Goal: Task Accomplishment & Management: Manage account settings

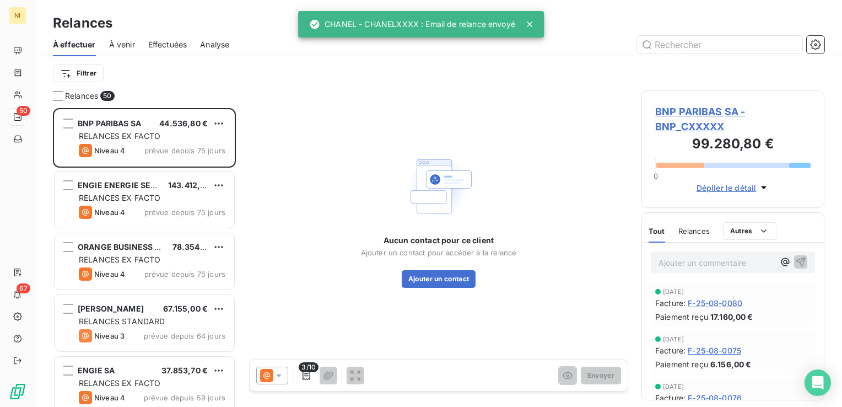
scroll to position [290, 174]
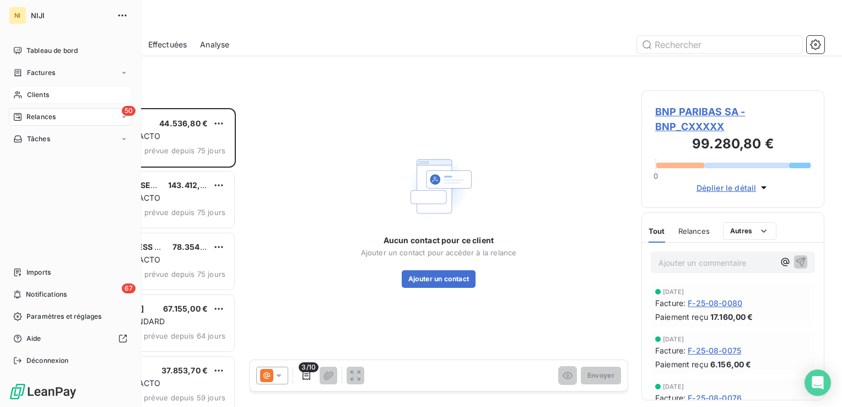
click at [29, 90] on span "Clients" at bounding box center [38, 95] width 22 height 10
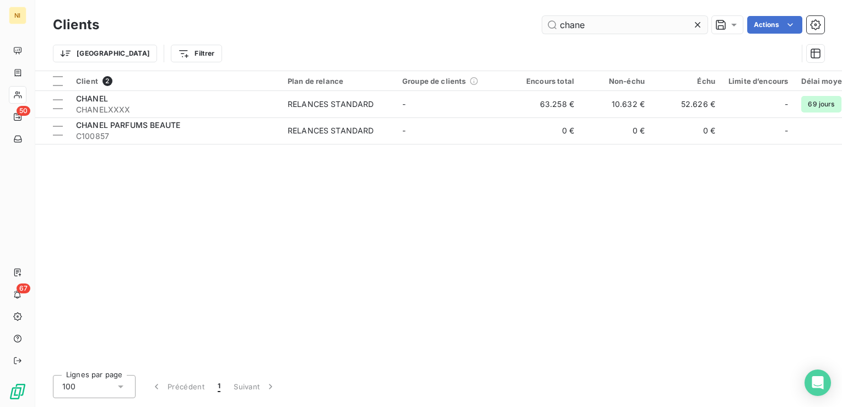
click at [697, 24] on icon at bounding box center [698, 25] width 6 height 6
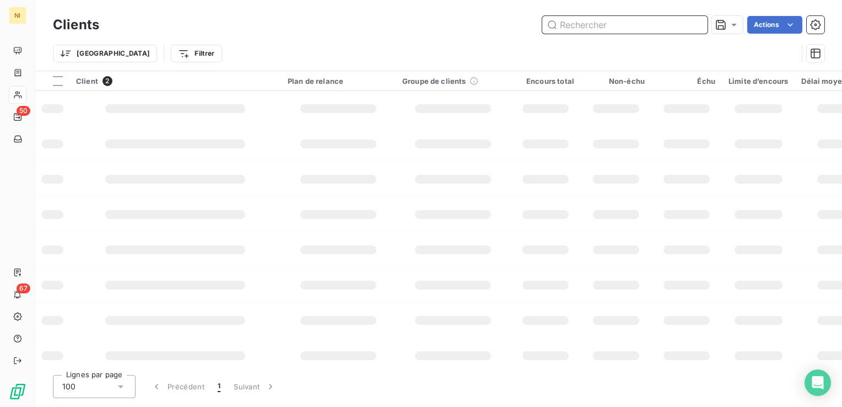
click at [600, 25] on input "text" at bounding box center [624, 25] width 165 height 18
paste input "CONSTRUCTYS"
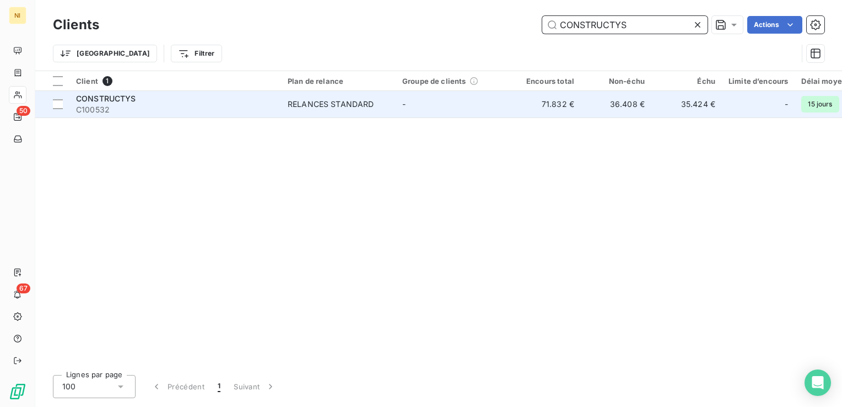
type input "CONSTRUCTYS"
click at [226, 102] on div "CONSTRUCTYS" at bounding box center [175, 98] width 198 height 11
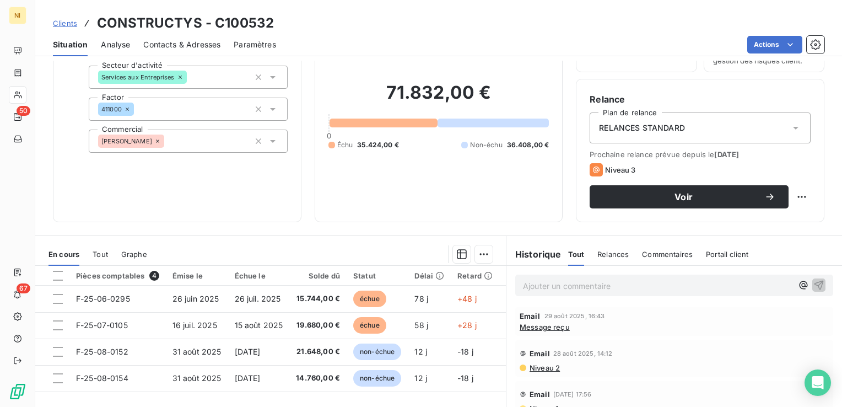
scroll to position [165, 0]
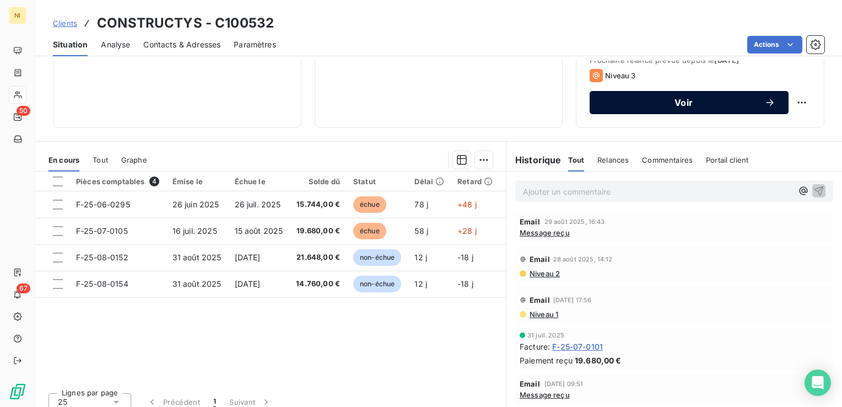
click at [630, 104] on span "Voir" at bounding box center [683, 102] width 161 height 9
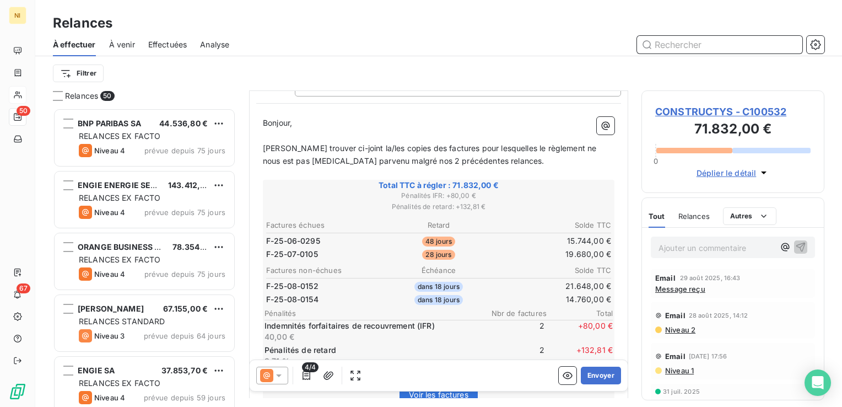
scroll to position [110, 0]
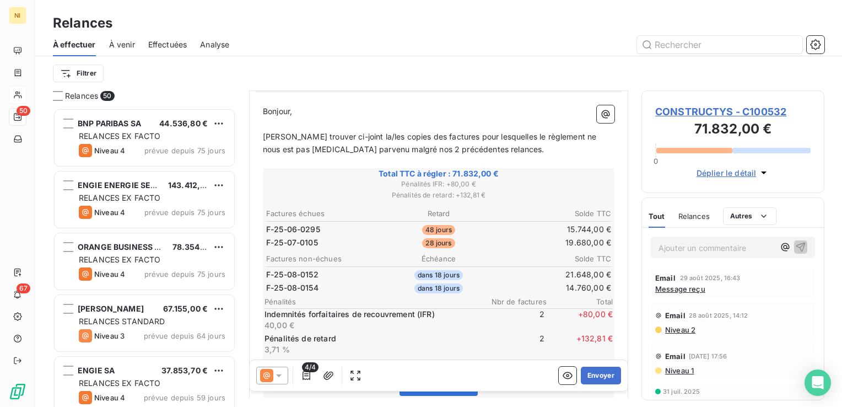
click at [278, 370] on icon at bounding box center [278, 375] width 11 height 11
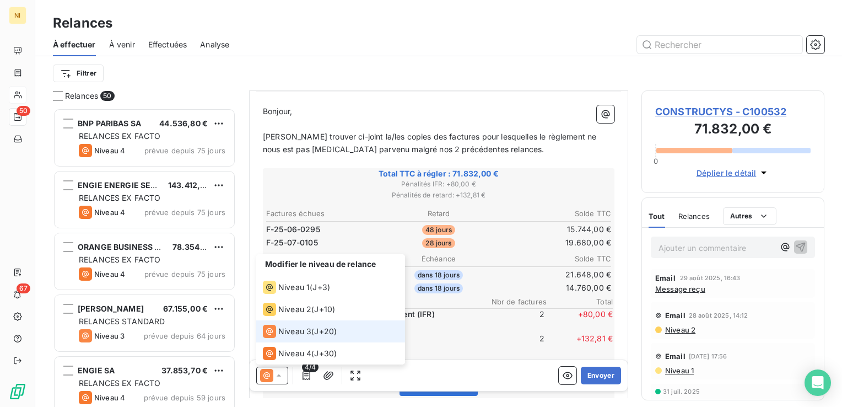
click at [278, 370] on icon at bounding box center [278, 375] width 11 height 11
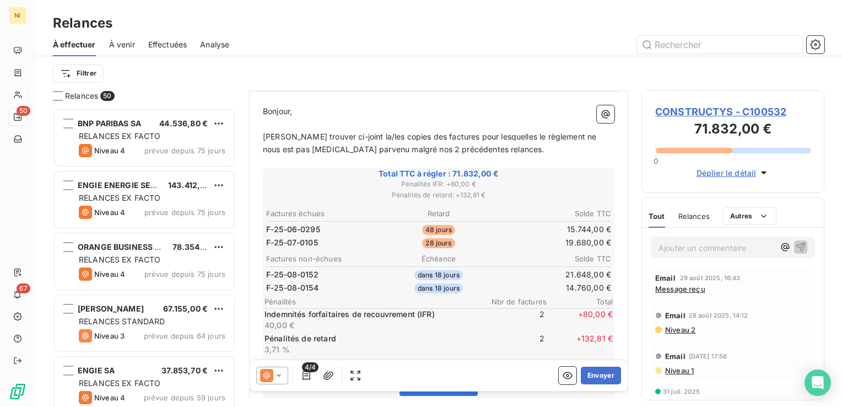
click at [281, 374] on icon at bounding box center [278, 375] width 11 height 11
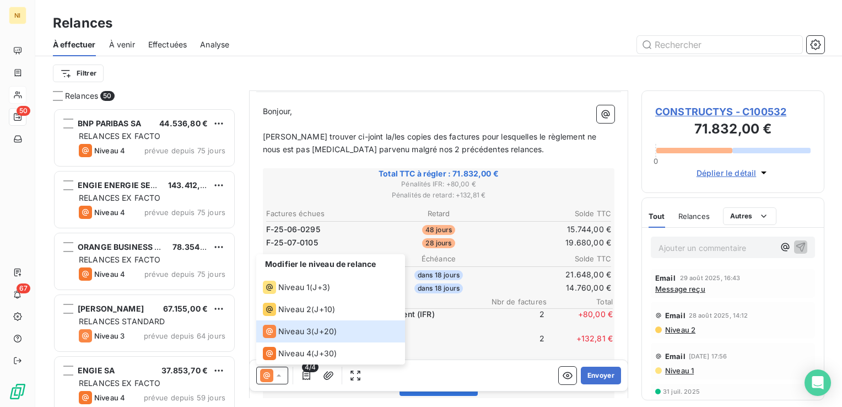
click at [306, 371] on span "4/4" at bounding box center [310, 367] width 17 height 10
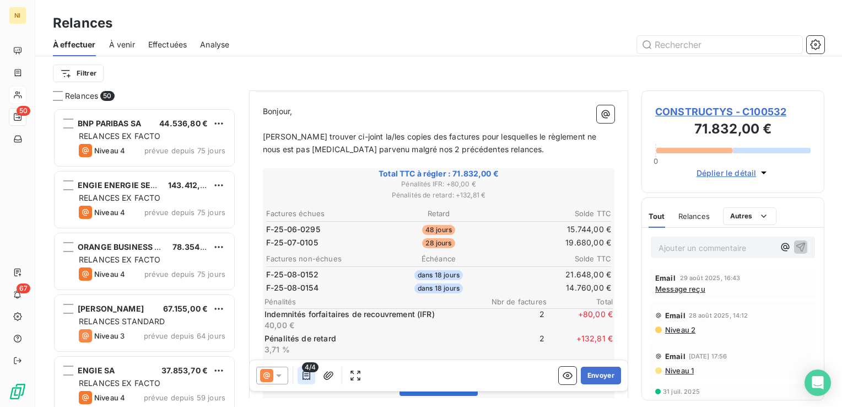
click at [306, 375] on icon "button" at bounding box center [306, 375] width 11 height 11
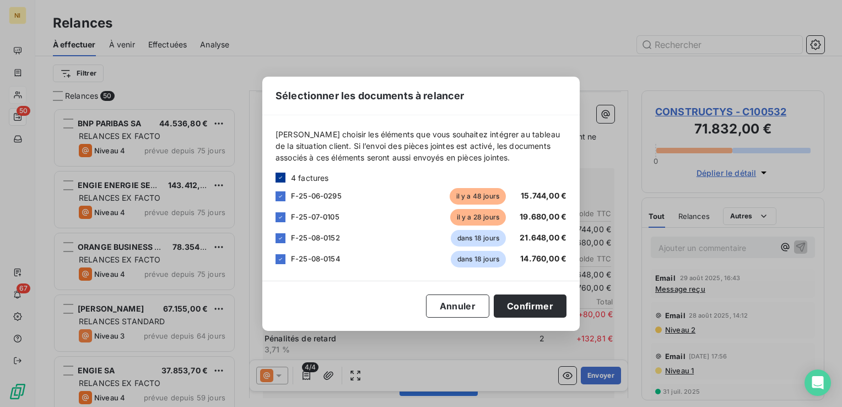
click at [277, 180] on icon at bounding box center [280, 177] width 7 height 7
click at [284, 197] on div at bounding box center [280, 196] width 10 height 10
click at [516, 303] on button "Confirmer" at bounding box center [530, 305] width 73 height 23
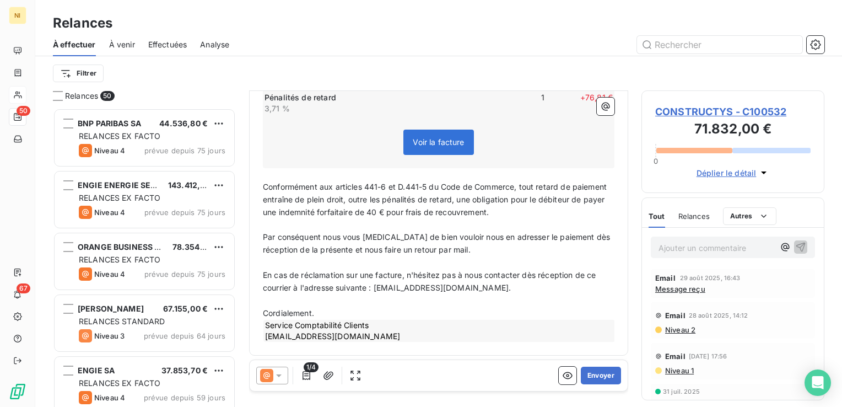
scroll to position [293, 0]
click at [587, 374] on button "Envoyer" at bounding box center [601, 375] width 40 height 18
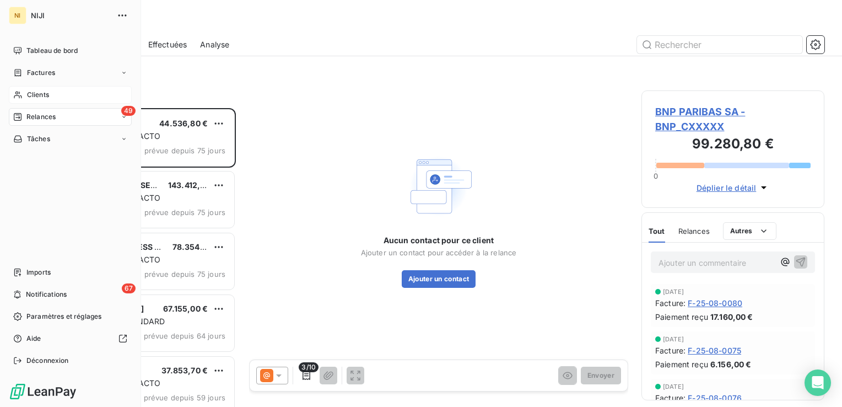
click at [39, 93] on span "Clients" at bounding box center [38, 95] width 22 height 10
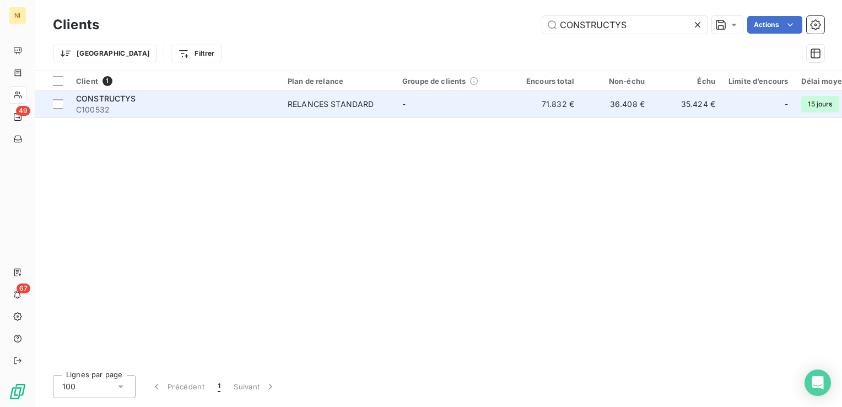
click at [320, 95] on td "RELANCES STANDARD" at bounding box center [338, 104] width 115 height 26
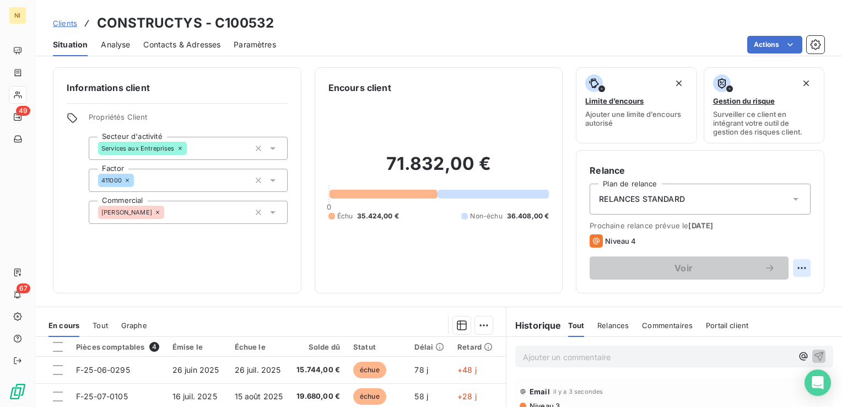
click at [792, 271] on html "NI 49 67 Clients CONSTRUCTYS - C100532 Situation Analyse Contacts & Adresses Pa…" at bounding box center [421, 203] width 842 height 407
click at [761, 289] on div "Replanifier cette action" at bounding box center [748, 292] width 99 height 18
select select "8"
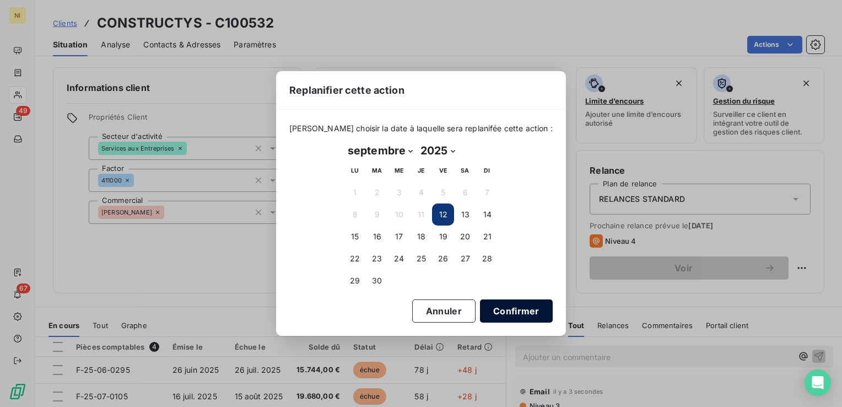
click at [506, 315] on button "Confirmer" at bounding box center [516, 310] width 73 height 23
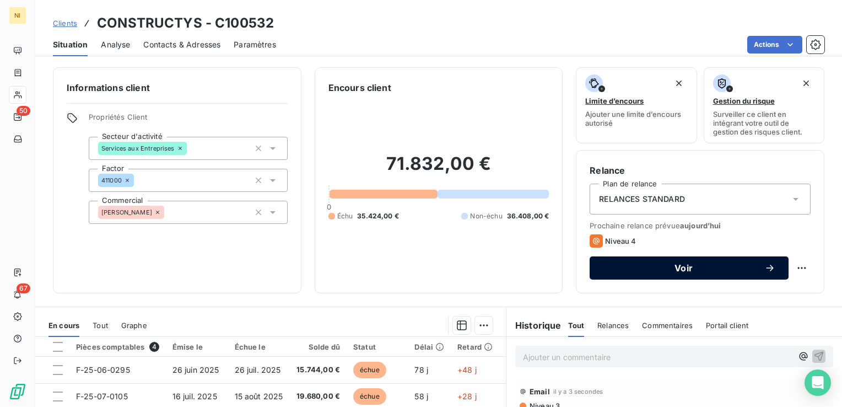
click at [656, 271] on span "Voir" at bounding box center [683, 267] width 161 height 9
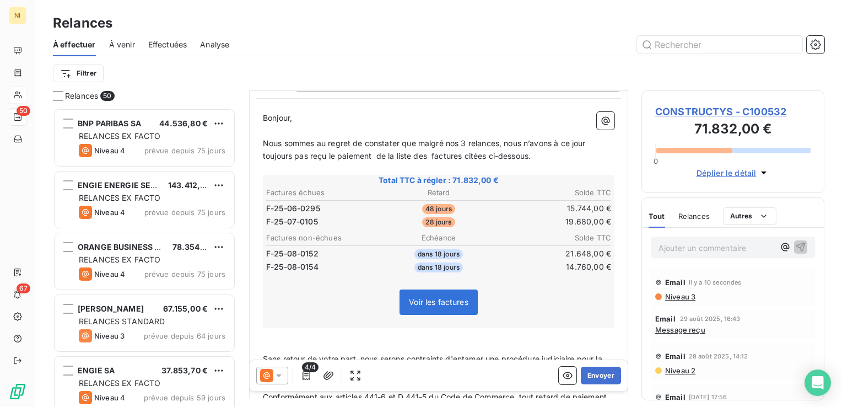
scroll to position [110, 0]
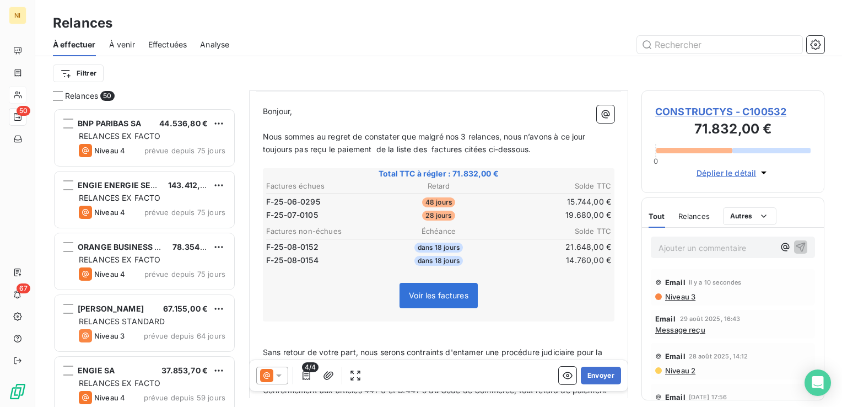
click at [276, 380] on icon at bounding box center [278, 375] width 11 height 11
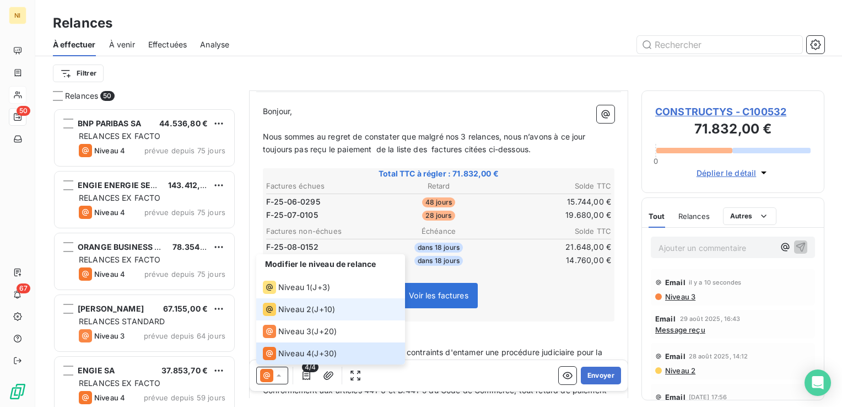
click at [285, 307] on span "Niveau 2" at bounding box center [294, 309] width 33 height 11
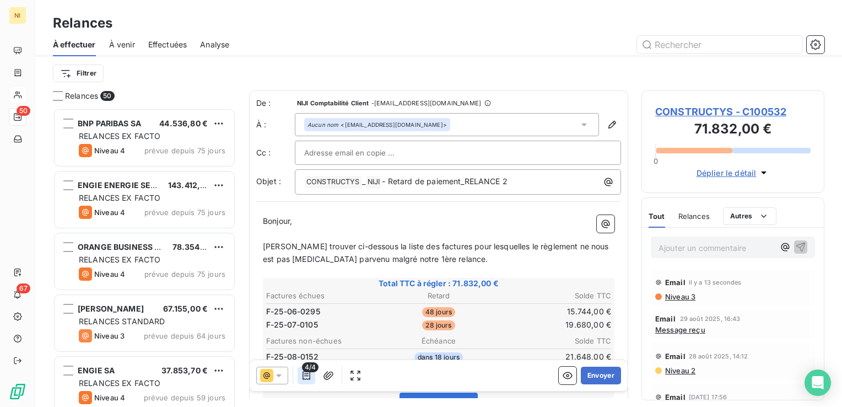
click at [304, 378] on icon "button" at bounding box center [306, 375] width 11 height 11
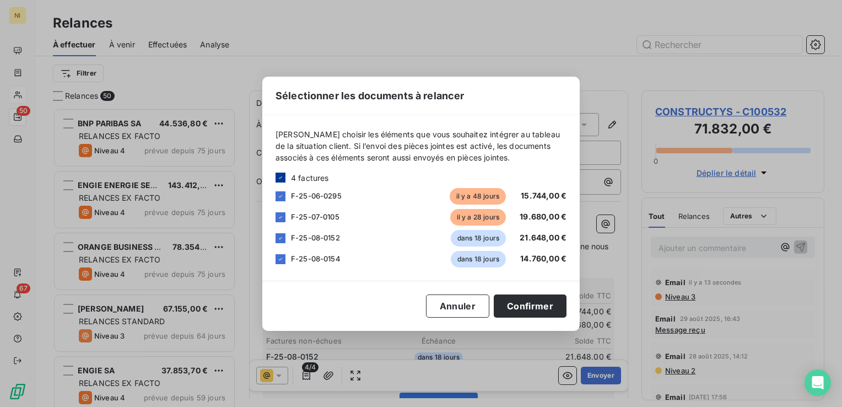
click at [280, 176] on icon at bounding box center [280, 177] width 7 height 7
click at [282, 219] on div at bounding box center [280, 217] width 10 height 10
click at [523, 308] on button "Confirmer" at bounding box center [530, 305] width 73 height 23
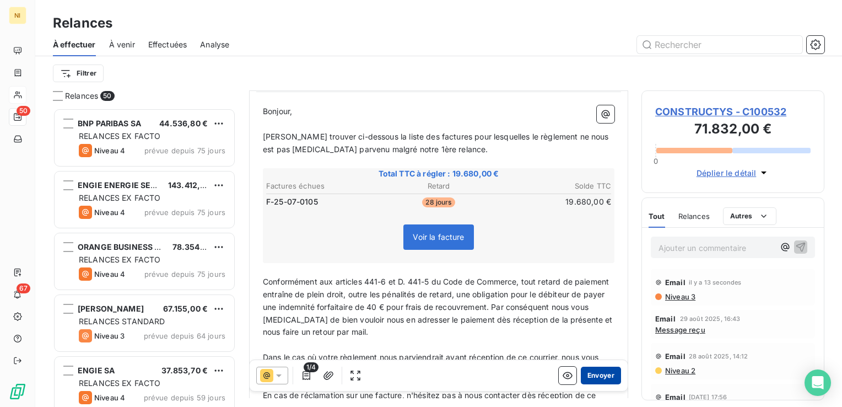
click at [592, 376] on button "Envoyer" at bounding box center [601, 375] width 40 height 18
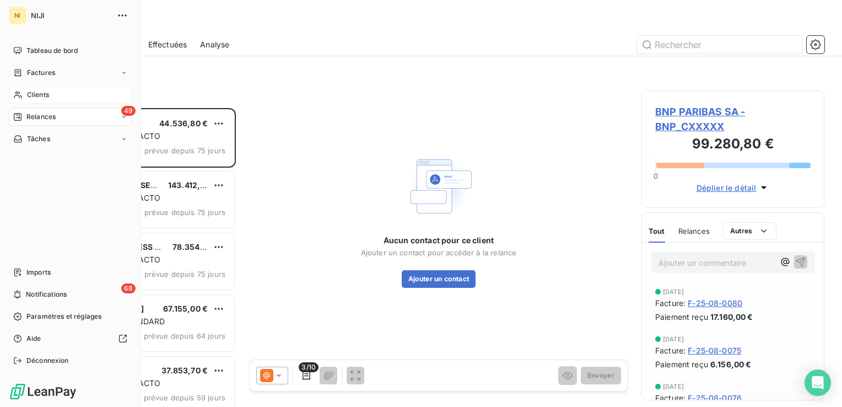
click at [36, 113] on span "Relances" at bounding box center [40, 117] width 29 height 10
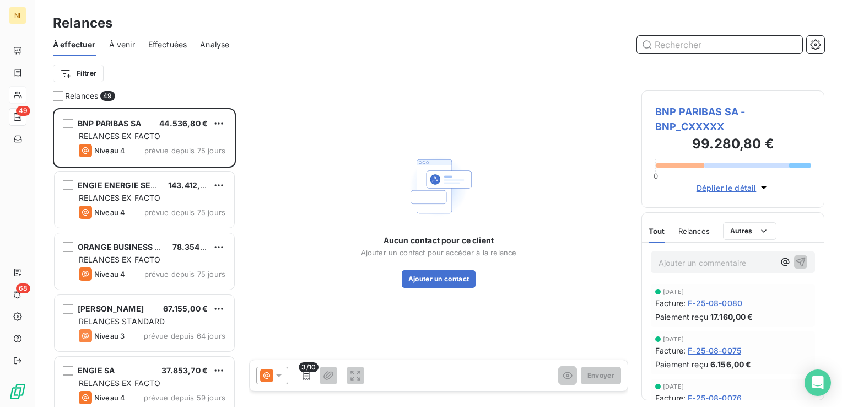
click at [685, 41] on input "text" at bounding box center [719, 45] width 165 height 18
paste input "NEOTOA"
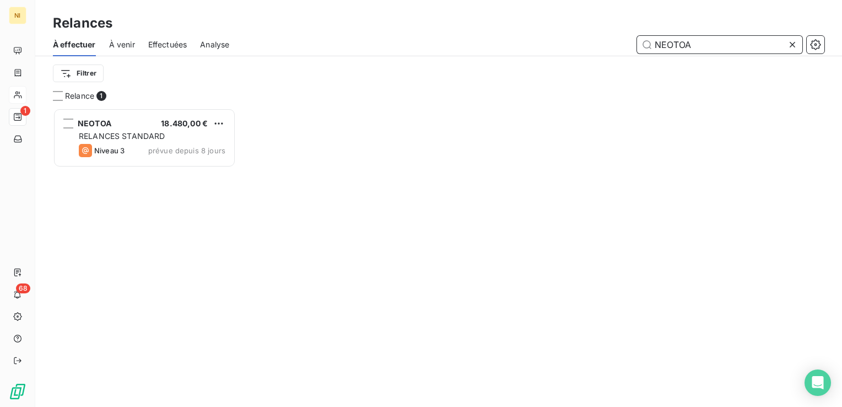
scroll to position [290, 174]
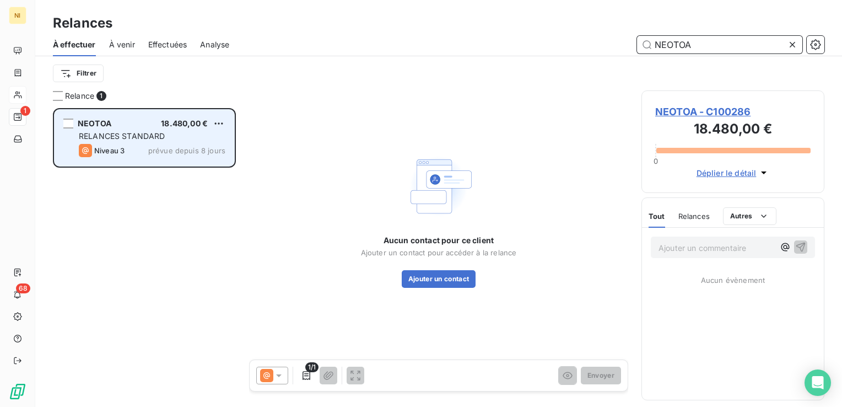
type input "NEOTOA"
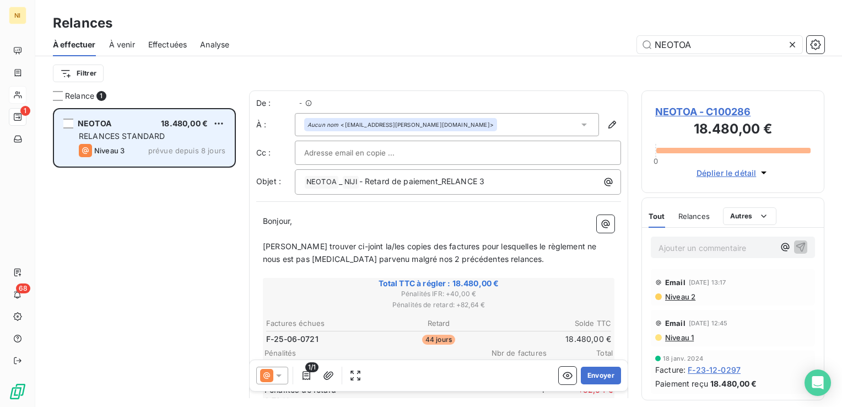
click at [126, 136] on span "RELANCES STANDARD" at bounding box center [122, 135] width 86 height 9
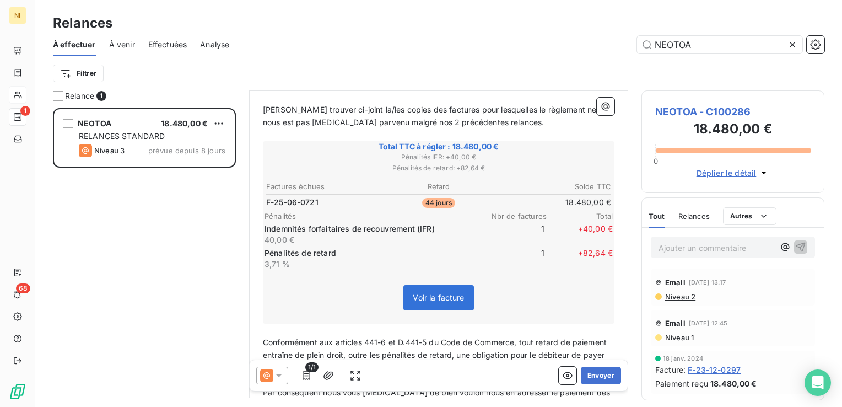
scroll to position [165, 0]
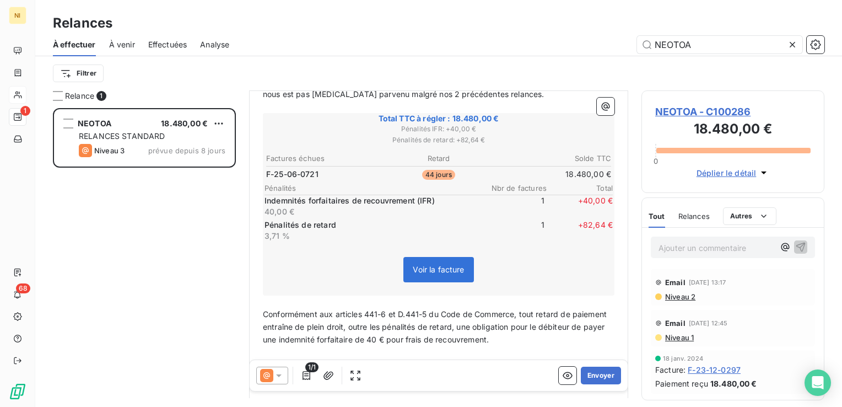
click at [279, 378] on icon at bounding box center [278, 375] width 11 height 11
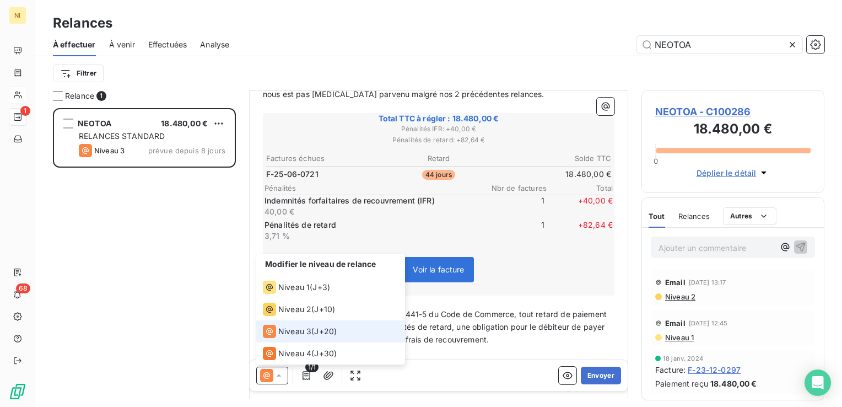
click at [282, 378] on icon at bounding box center [278, 375] width 11 height 11
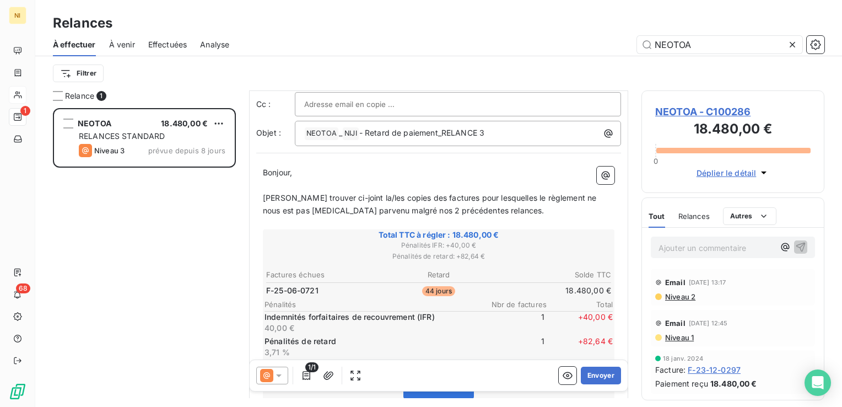
scroll to position [0, 0]
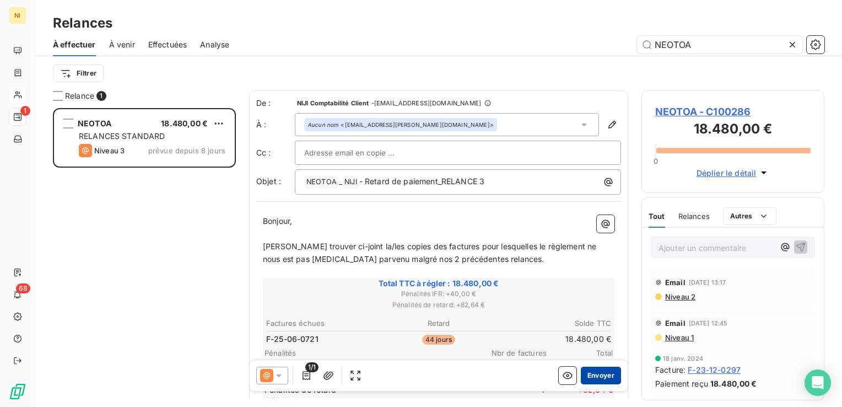
click at [592, 377] on button "Envoyer" at bounding box center [601, 375] width 40 height 18
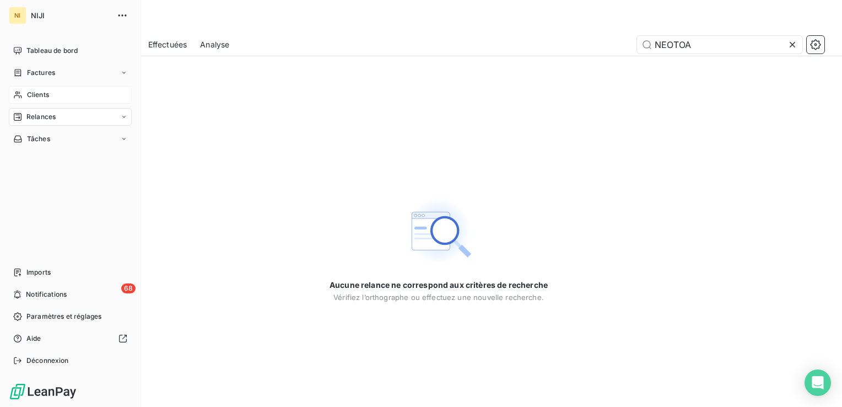
click at [34, 114] on span "Relances" at bounding box center [40, 117] width 29 height 10
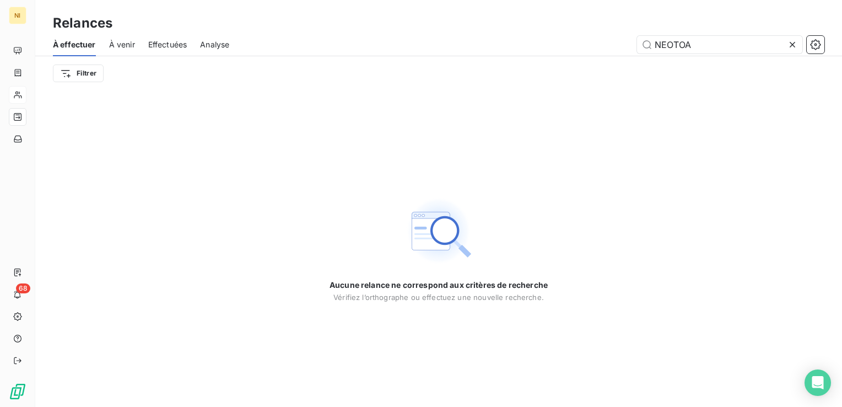
click at [793, 44] on icon at bounding box center [792, 44] width 11 height 11
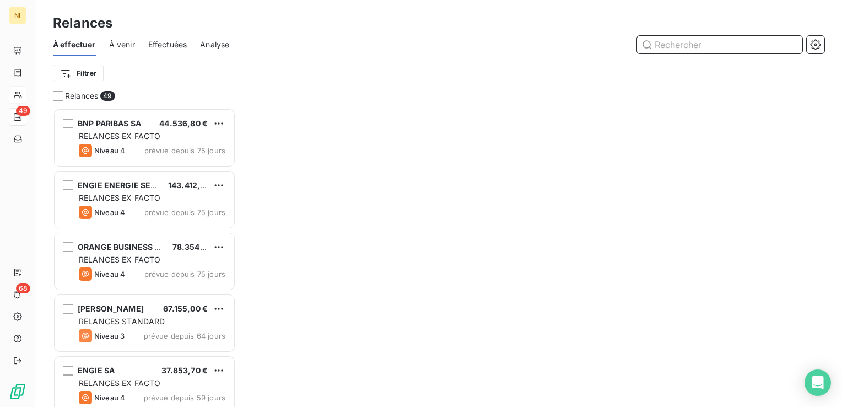
click at [721, 59] on div "À effectuer À venir Effectuées Analyse Filtrer" at bounding box center [438, 61] width 807 height 57
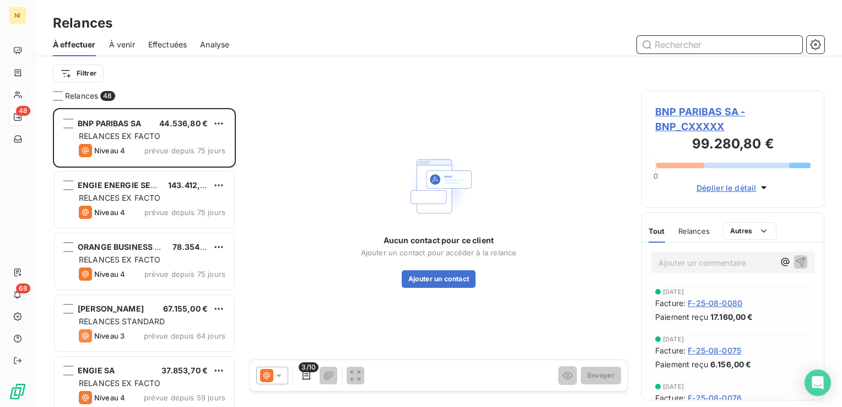
scroll to position [290, 174]
paste input "SOREGIES"
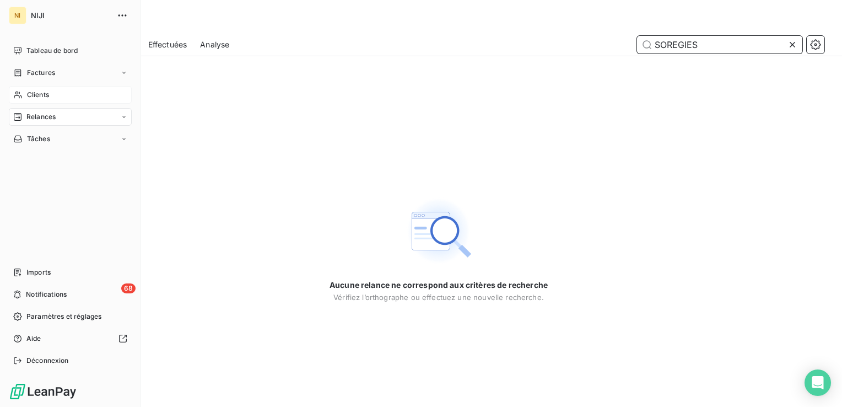
type input "SOREGIES"
click at [39, 115] on span "Relances" at bounding box center [40, 117] width 29 height 10
click at [46, 91] on span "Clients" at bounding box center [38, 95] width 22 height 10
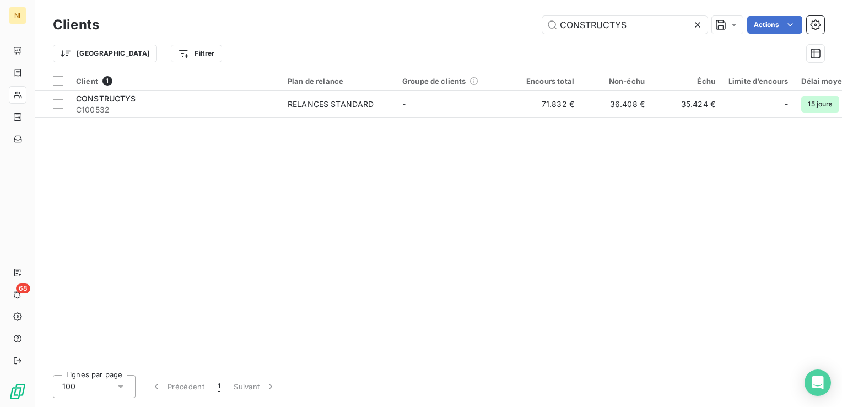
click at [701, 28] on icon at bounding box center [697, 24] width 11 height 11
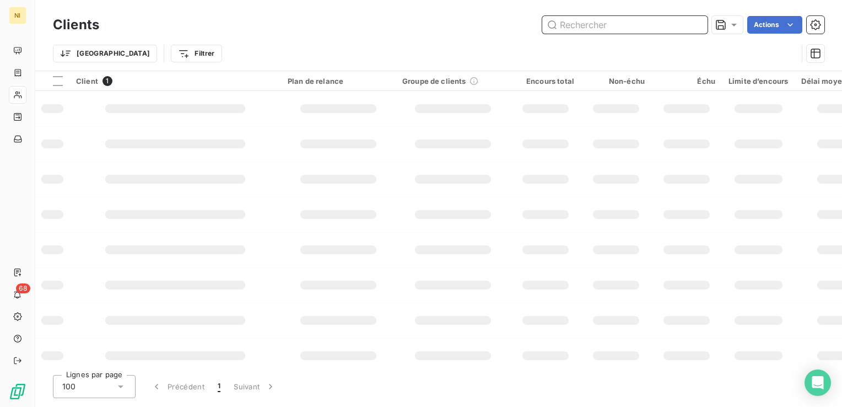
click at [673, 17] on input "text" at bounding box center [624, 25] width 165 height 18
paste input "SOREGIES"
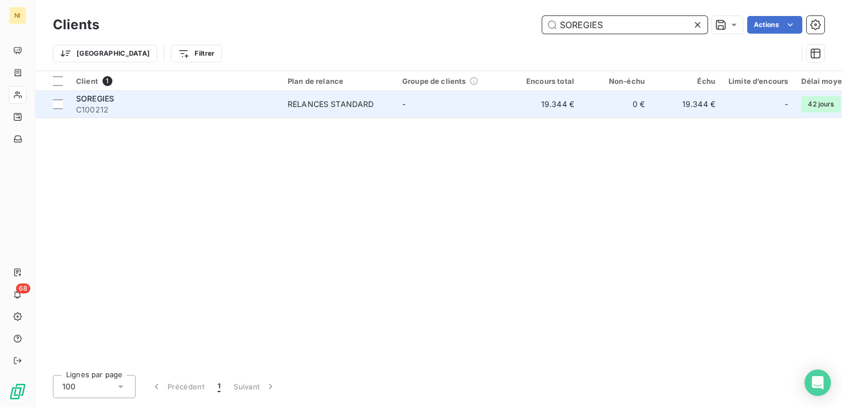
type input "SOREGIES"
click at [186, 102] on div "SOREGIES" at bounding box center [175, 98] width 198 height 11
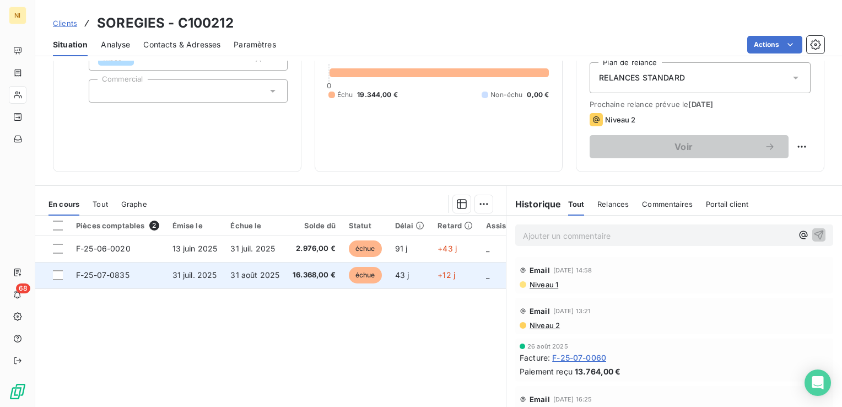
scroll to position [119, 0]
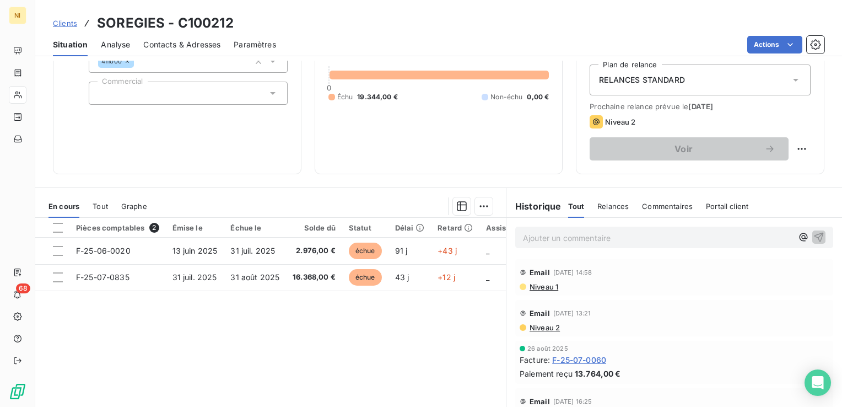
click at [547, 284] on span "Niveau 1" at bounding box center [543, 286] width 30 height 9
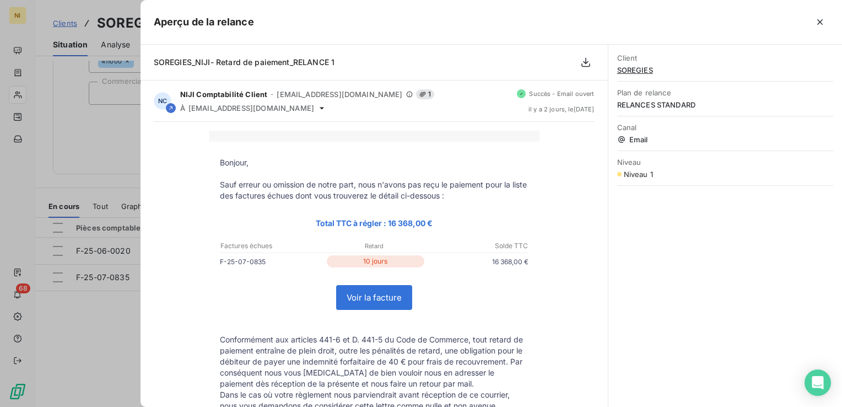
click at [104, 321] on div at bounding box center [421, 203] width 842 height 407
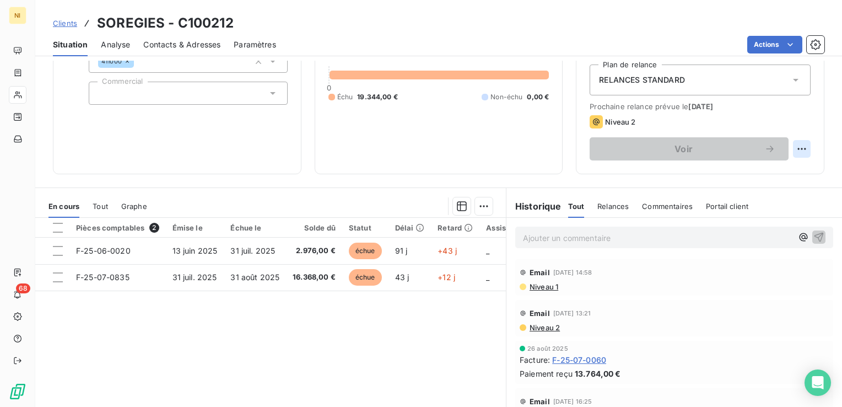
click at [796, 147] on html "NI 68 Clients SOREGIES - C100212 Situation Analyse Contacts & Adresses Paramètr…" at bounding box center [421, 203] width 842 height 407
click at [727, 176] on div "Replanifier cette action" at bounding box center [748, 173] width 99 height 18
select select "8"
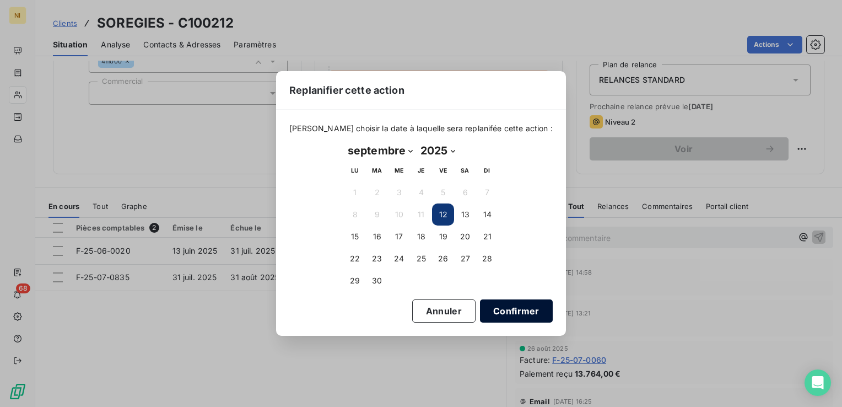
click at [507, 312] on button "Confirmer" at bounding box center [516, 310] width 73 height 23
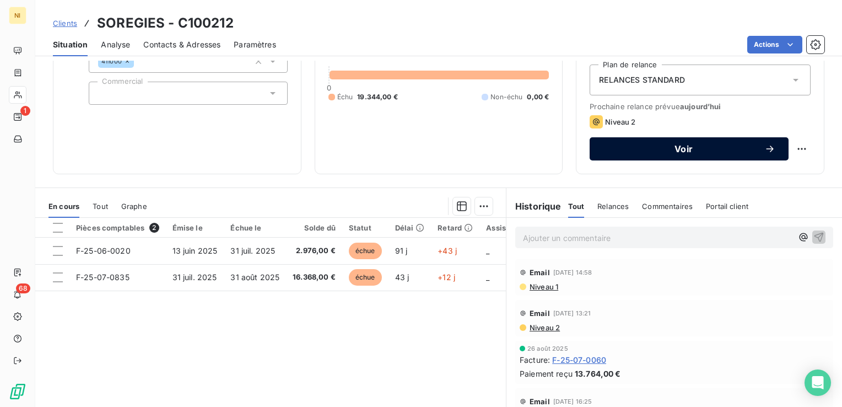
click at [686, 144] on span "Voir" at bounding box center [683, 148] width 161 height 9
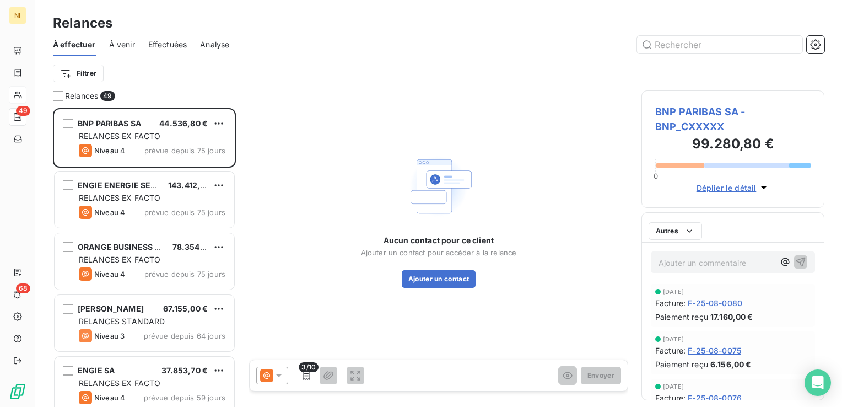
scroll to position [290, 174]
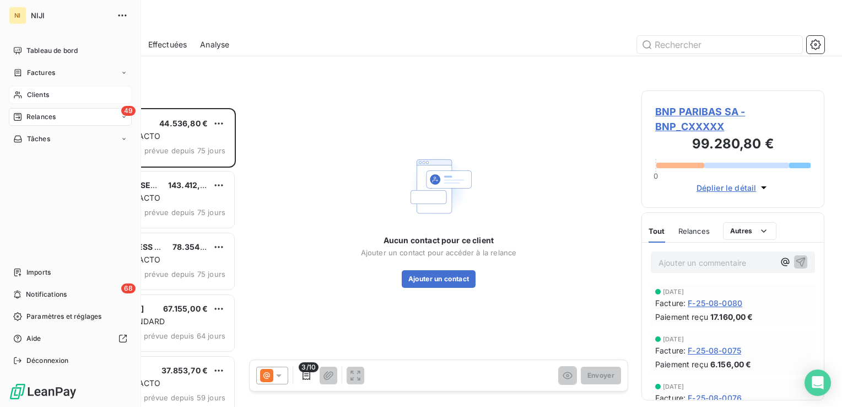
click at [47, 114] on span "Relances" at bounding box center [40, 117] width 29 height 10
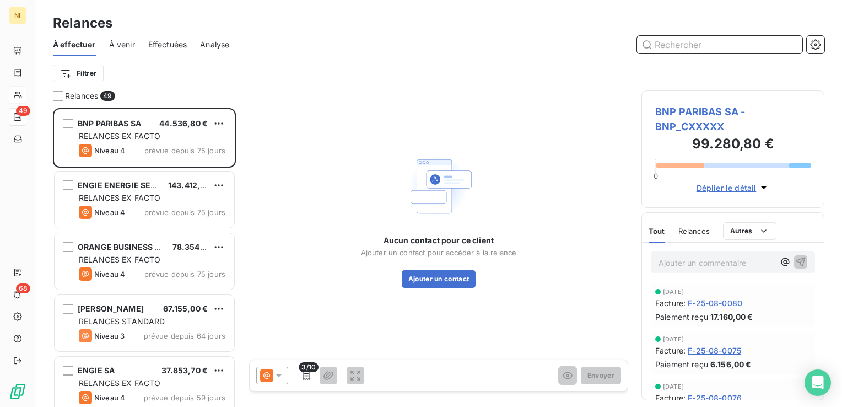
click at [711, 44] on input "text" at bounding box center [719, 45] width 165 height 18
paste input "SOREGIES"
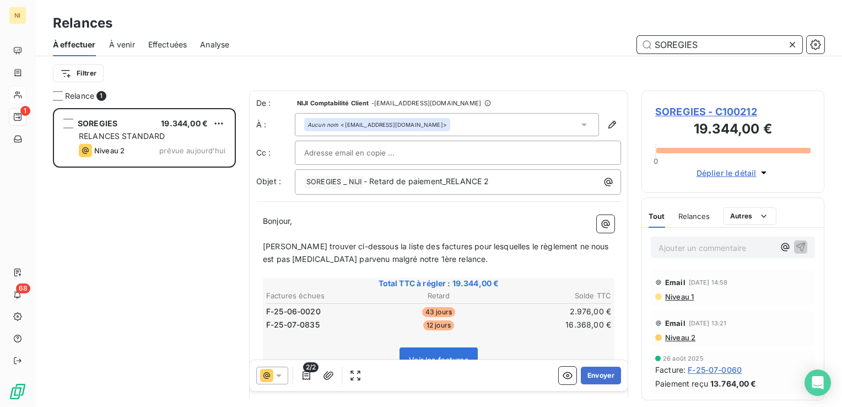
type input "SOREGIES"
click at [278, 376] on icon at bounding box center [279, 375] width 6 height 3
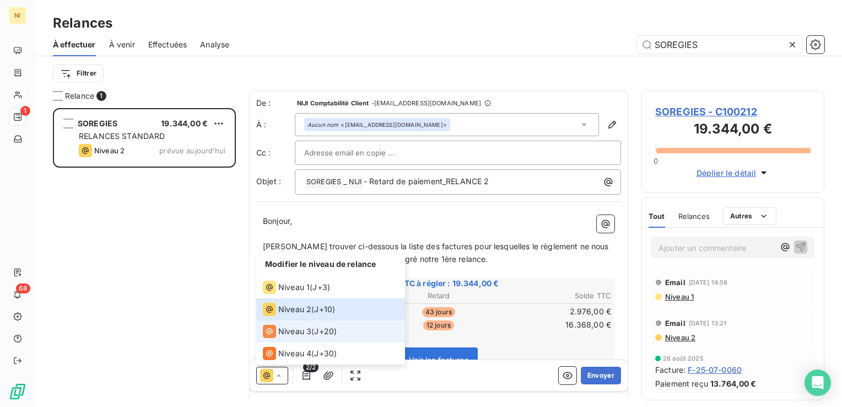
click at [286, 331] on span "Niveau 3" at bounding box center [294, 331] width 33 height 11
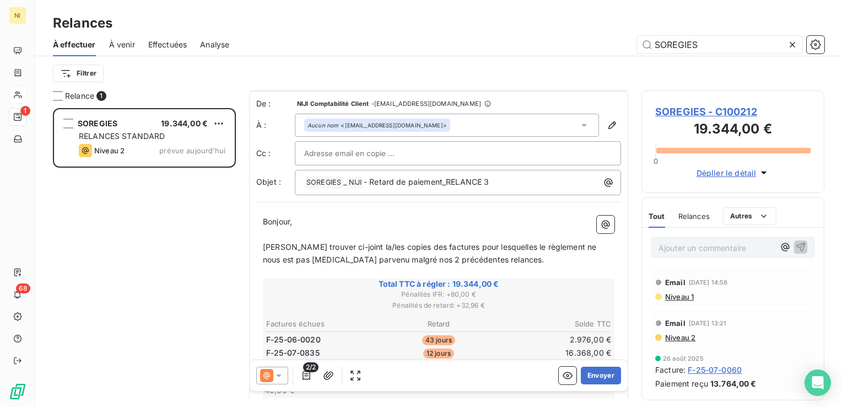
scroll to position [110, 0]
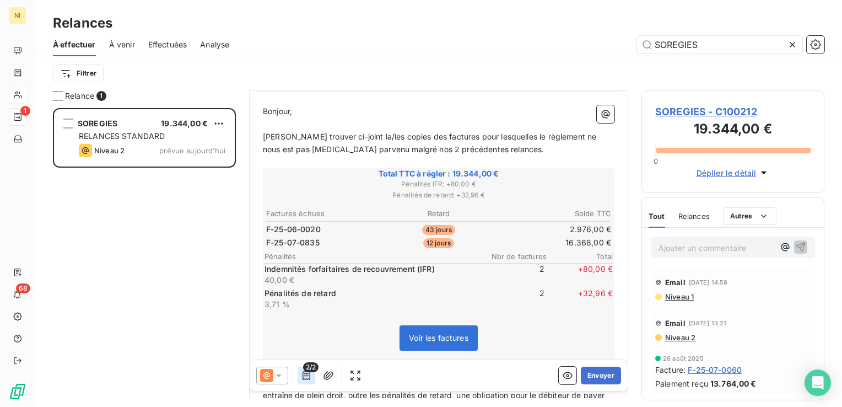
click at [306, 374] on icon "button" at bounding box center [306, 375] width 11 height 11
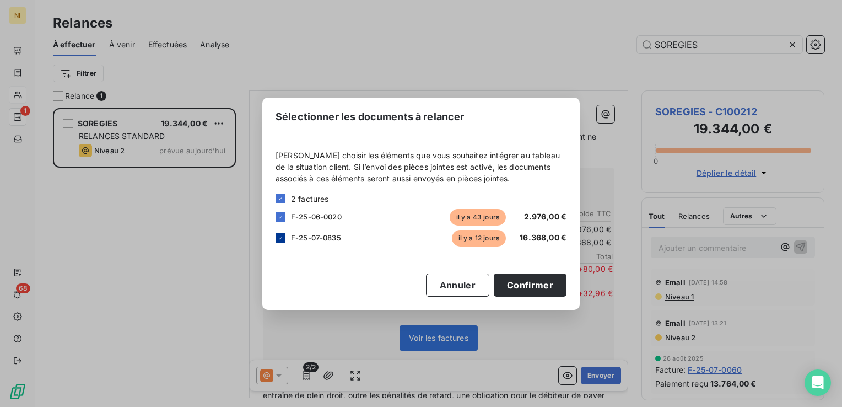
click at [278, 236] on icon at bounding box center [280, 238] width 7 height 7
click at [520, 283] on button "Confirmer" at bounding box center [530, 284] width 73 height 23
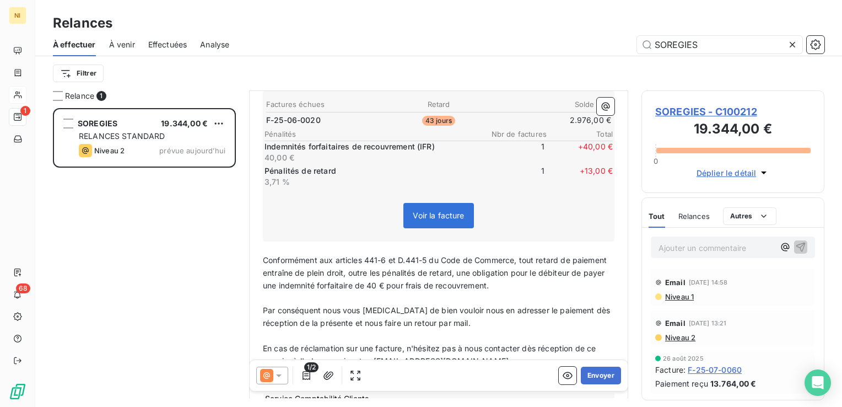
scroll to position [220, 0]
click at [597, 376] on button "Envoyer" at bounding box center [601, 375] width 40 height 18
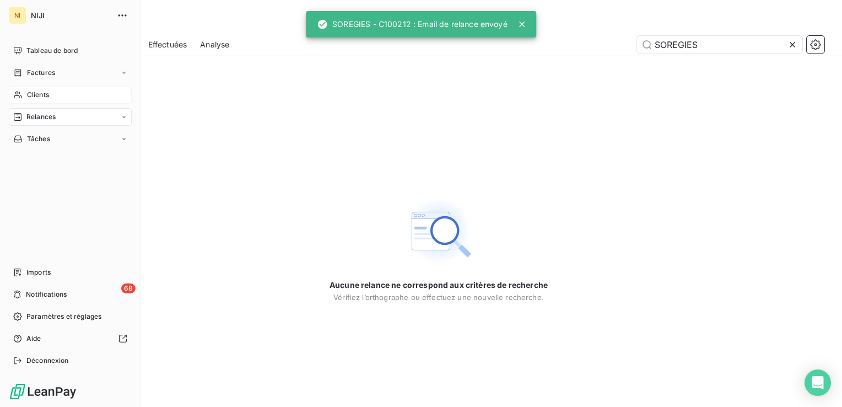
click at [31, 113] on span "Relances" at bounding box center [40, 117] width 29 height 10
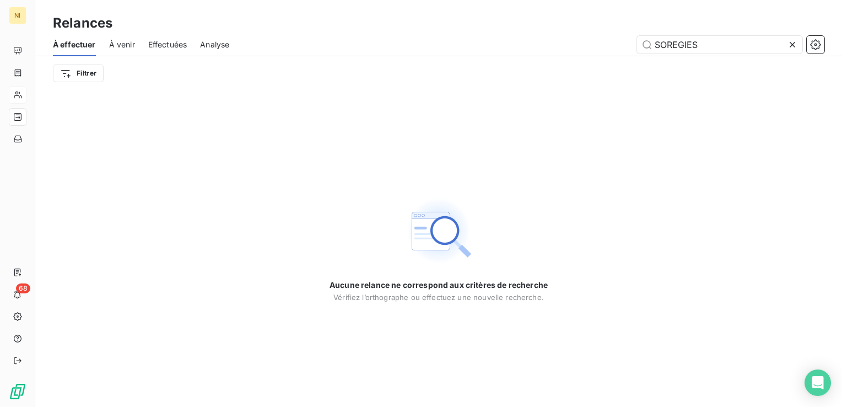
click at [794, 45] on icon at bounding box center [792, 44] width 11 height 11
click at [761, 45] on input "text" at bounding box center [719, 45] width 165 height 18
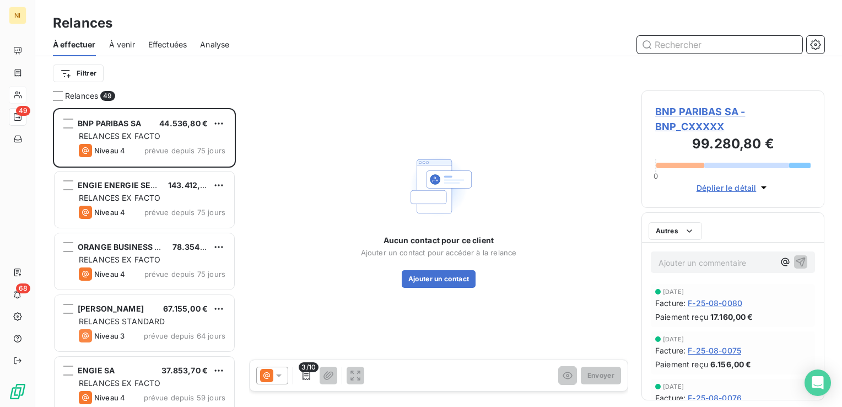
scroll to position [290, 174]
paste input "CENTRE HOSPITALIER [GEOGRAPHIC_DATA]"
click at [761, 45] on input "text" at bounding box center [719, 45] width 165 height 18
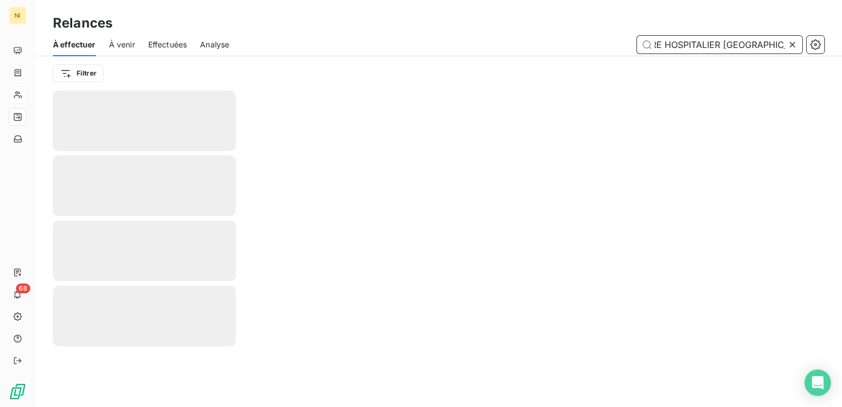
click at [761, 45] on input "CENTRE HOSPITALIER [GEOGRAPHIC_DATA]" at bounding box center [719, 45] width 165 height 18
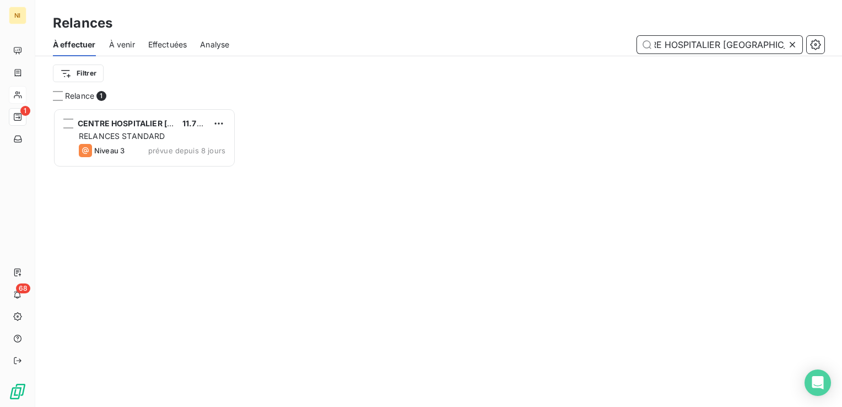
scroll to position [290, 174]
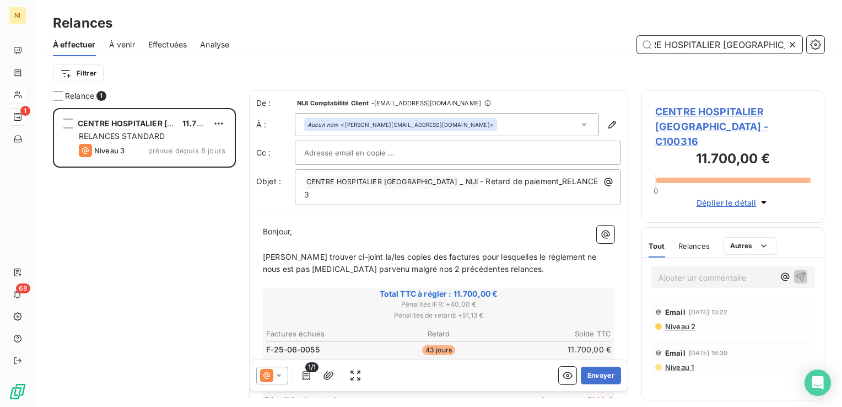
type input "CENTRE HOSPITALIER [GEOGRAPHIC_DATA]"
click at [282, 376] on icon at bounding box center [278, 375] width 11 height 11
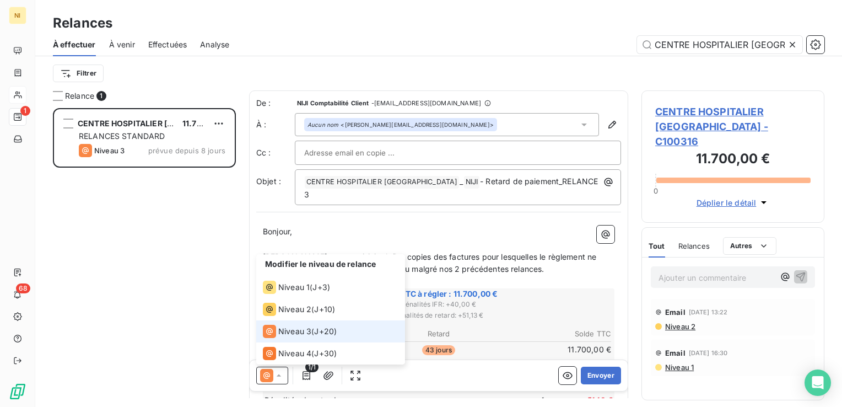
click at [282, 376] on icon at bounding box center [278, 375] width 11 height 11
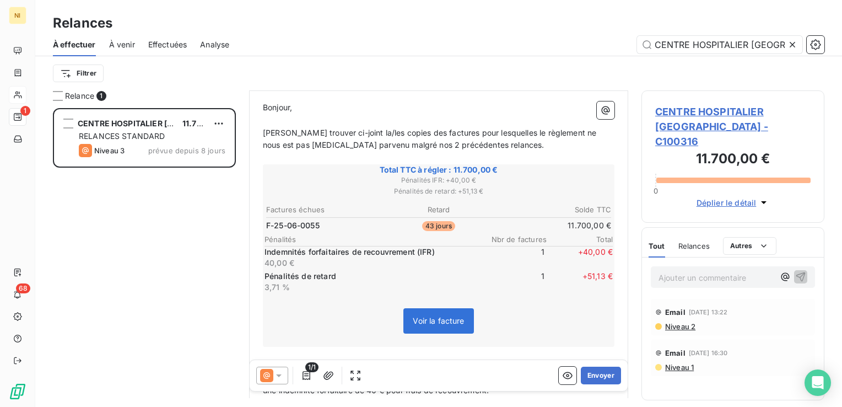
scroll to position [55, 0]
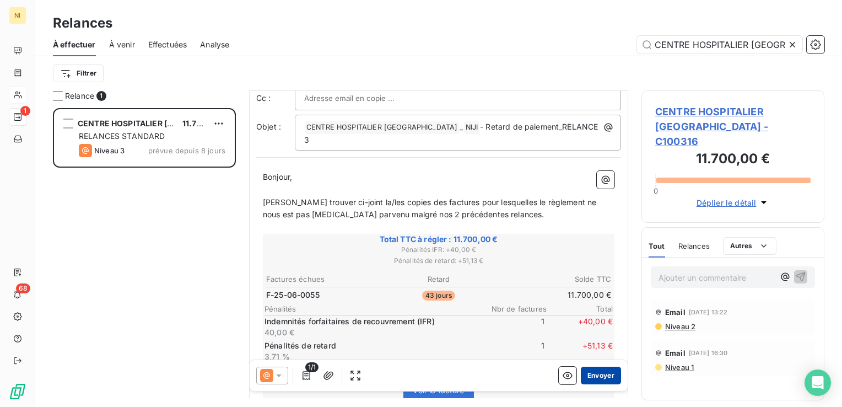
click at [584, 376] on button "Envoyer" at bounding box center [601, 375] width 40 height 18
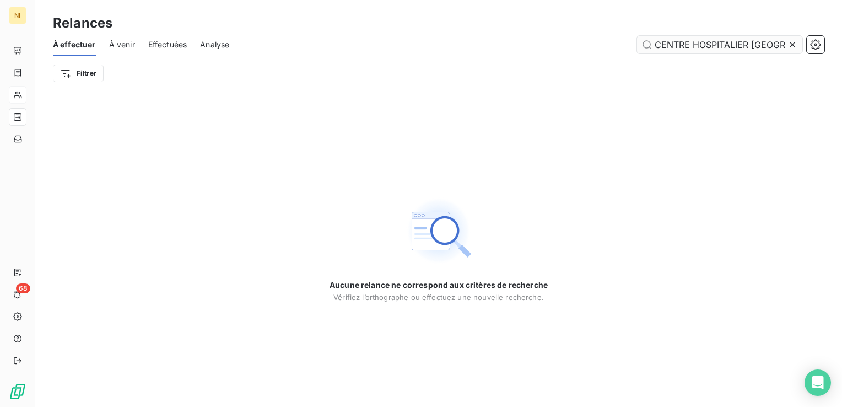
click at [791, 43] on icon at bounding box center [792, 45] width 6 height 6
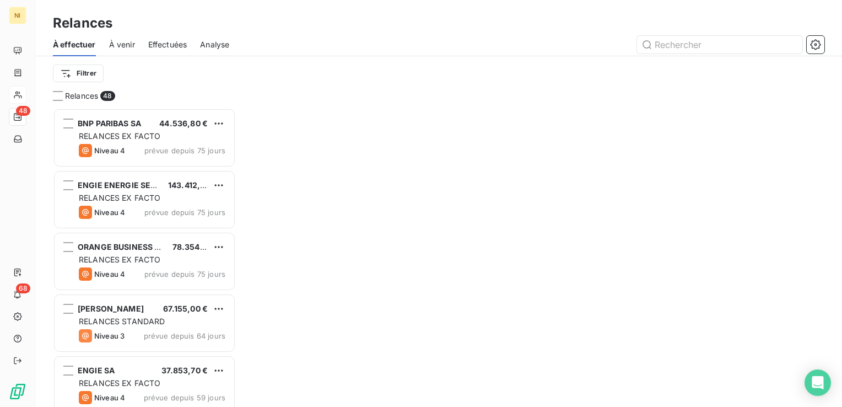
click at [727, 35] on div "À effectuer À venir Effectuées Analyse" at bounding box center [438, 44] width 807 height 23
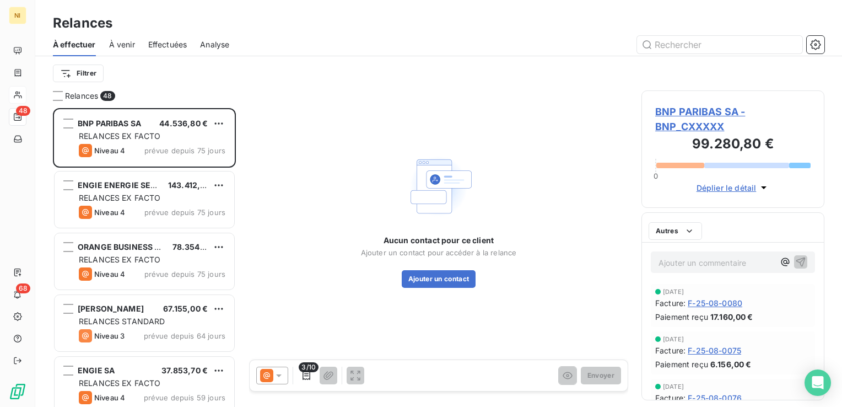
scroll to position [290, 174]
click at [721, 45] on input "text" at bounding box center [719, 45] width 165 height 18
paste input "FERMOB"
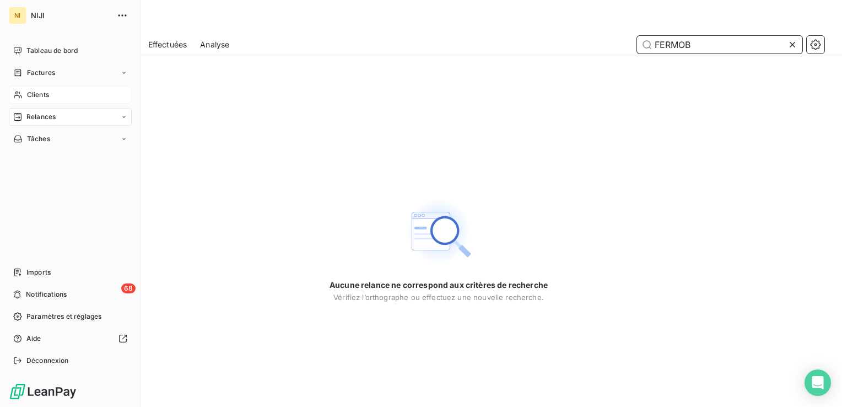
type input "FERMOB"
drag, startPoint x: 49, startPoint y: 91, endPoint x: 66, endPoint y: 89, distance: 17.3
click at [50, 91] on div "Clients" at bounding box center [70, 95] width 123 height 18
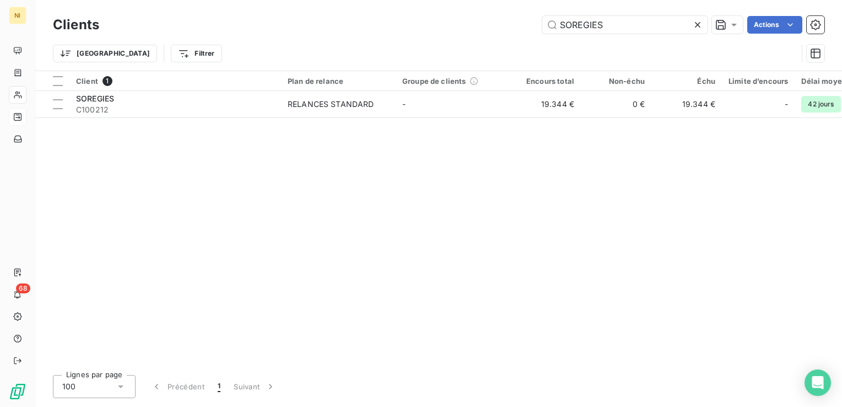
click at [703, 23] on div at bounding box center [699, 25] width 15 height 18
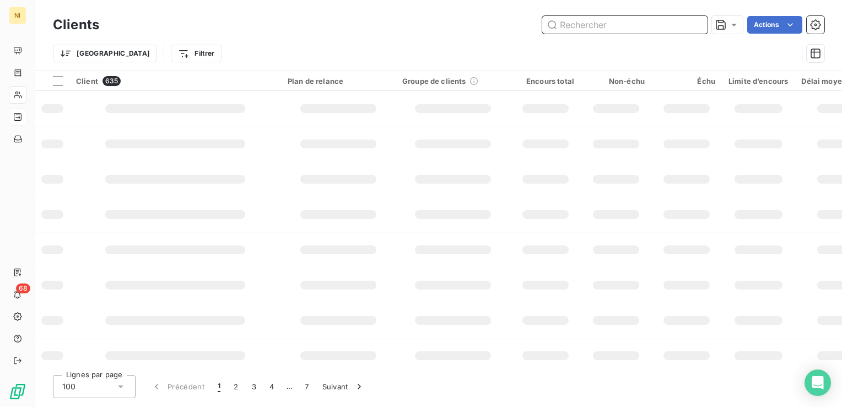
click at [655, 23] on input "text" at bounding box center [624, 25] width 165 height 18
paste input "FERMOB"
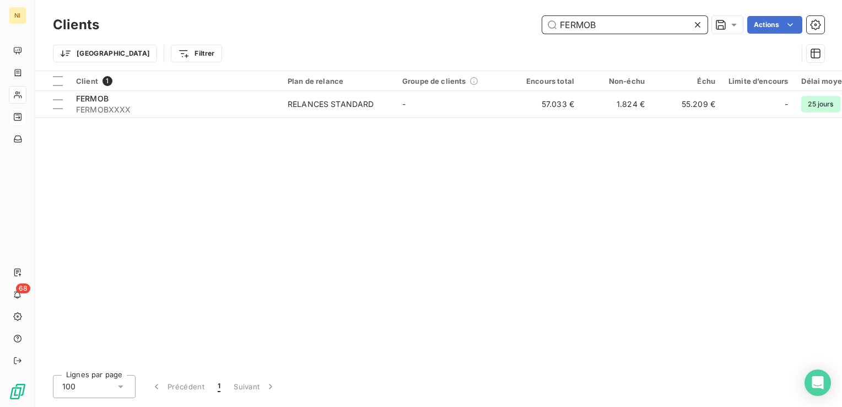
type input "FERMOB"
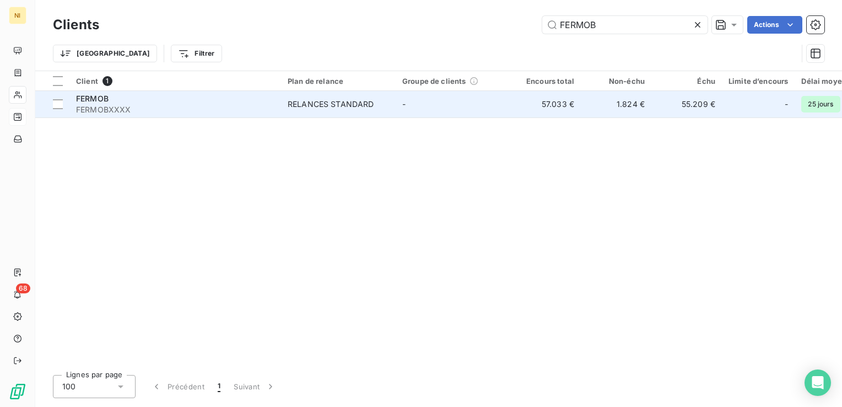
click at [339, 101] on div "RELANCES STANDARD" at bounding box center [331, 104] width 86 height 11
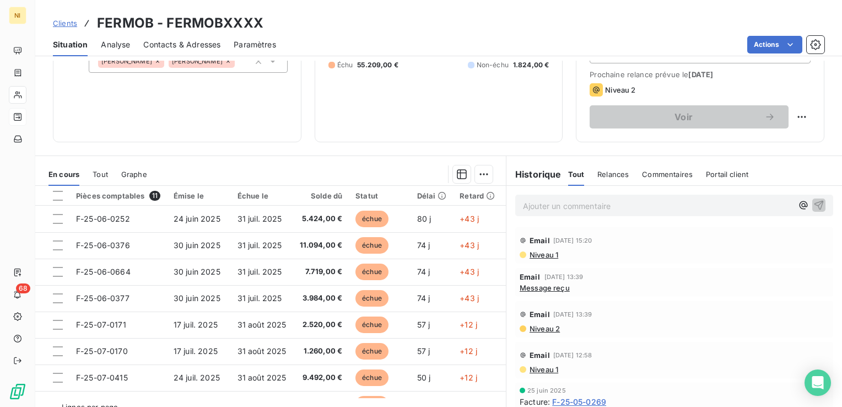
scroll to position [165, 0]
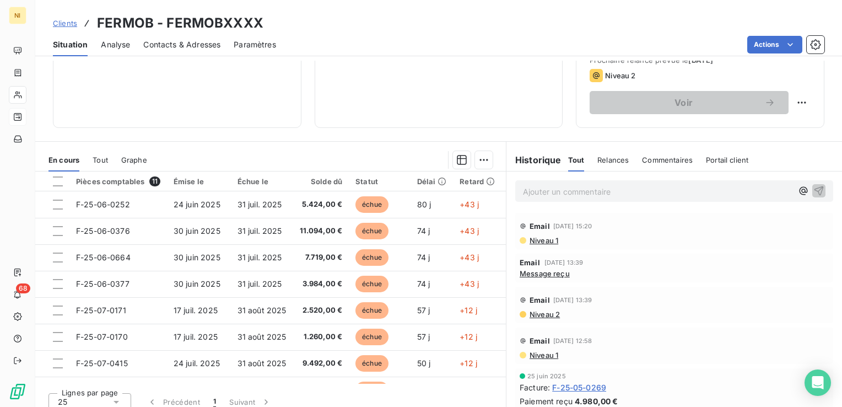
click at [541, 237] on span "Niveau 1" at bounding box center [543, 240] width 30 height 9
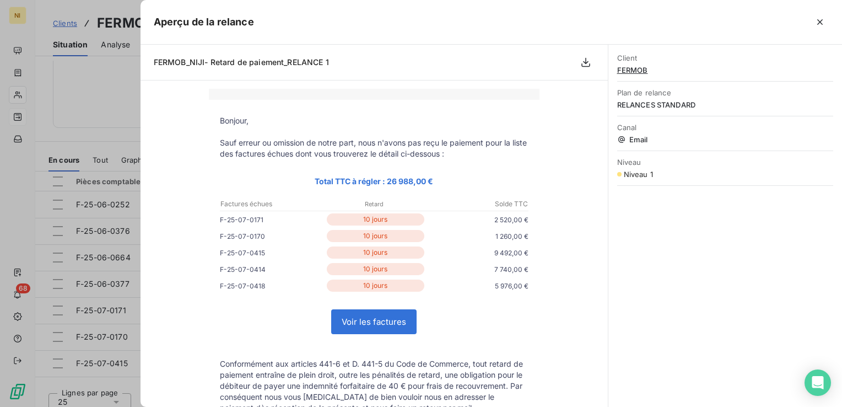
scroll to position [0, 0]
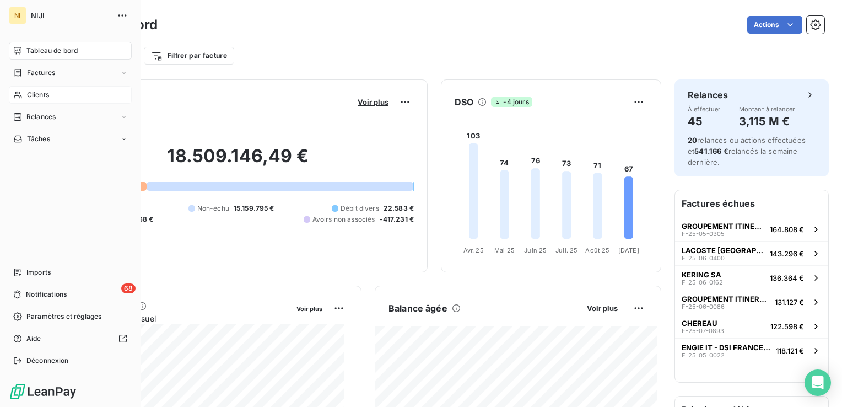
click at [34, 92] on span "Clients" at bounding box center [38, 95] width 22 height 10
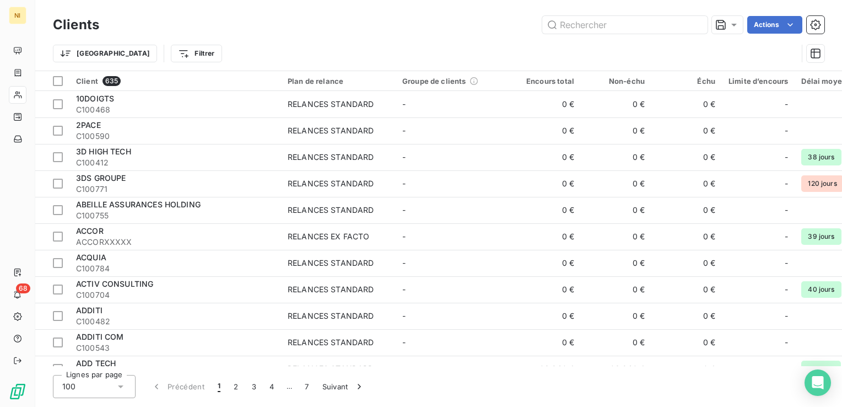
click at [302, 33] on div "Actions" at bounding box center [468, 25] width 712 height 18
click at [279, 41] on div "Trier Filtrer" at bounding box center [438, 53] width 771 height 34
click at [348, 41] on div "Trier Filtrer" at bounding box center [438, 53] width 771 height 34
click at [575, 23] on input "text" at bounding box center [624, 25] width 165 height 18
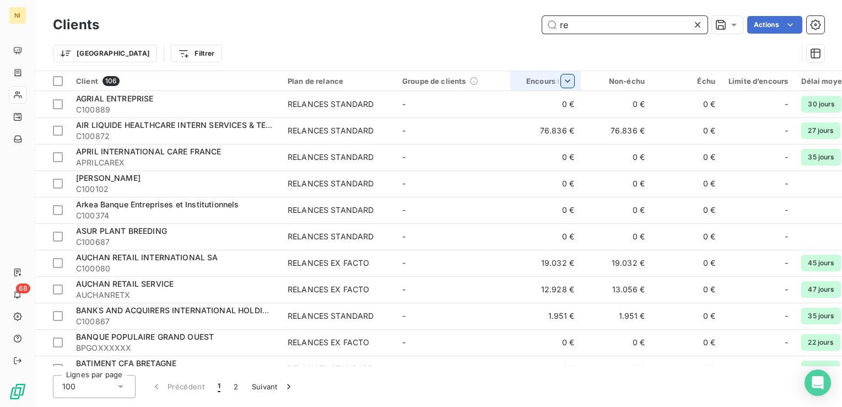
type input "r"
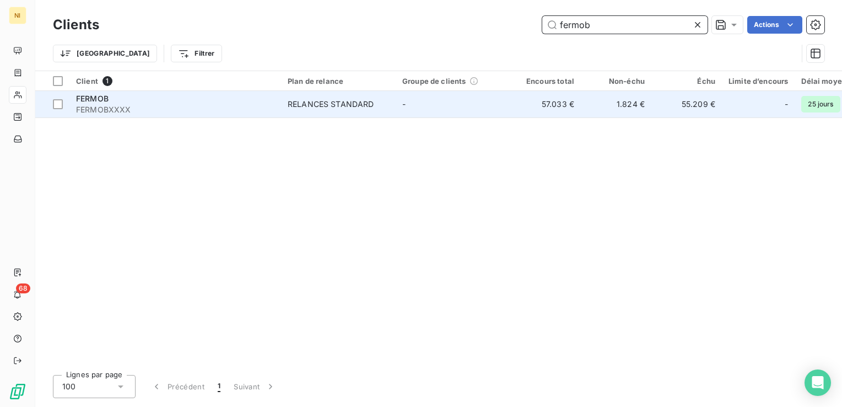
type input "fermob"
click at [333, 104] on div "RELANCES STANDARD" at bounding box center [331, 104] width 86 height 11
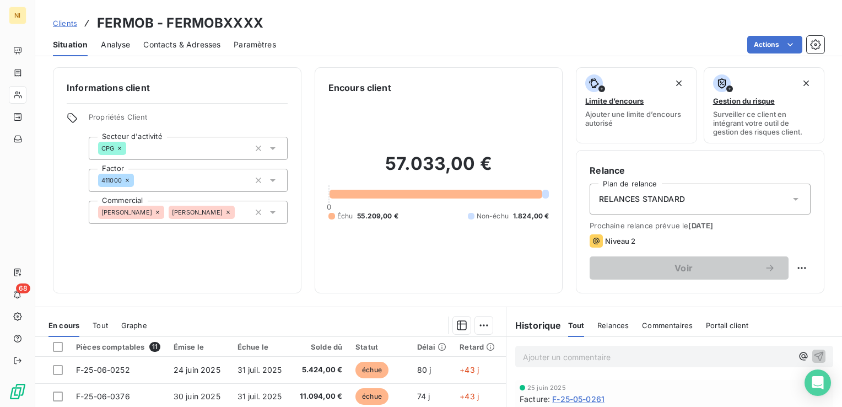
scroll to position [220, 0]
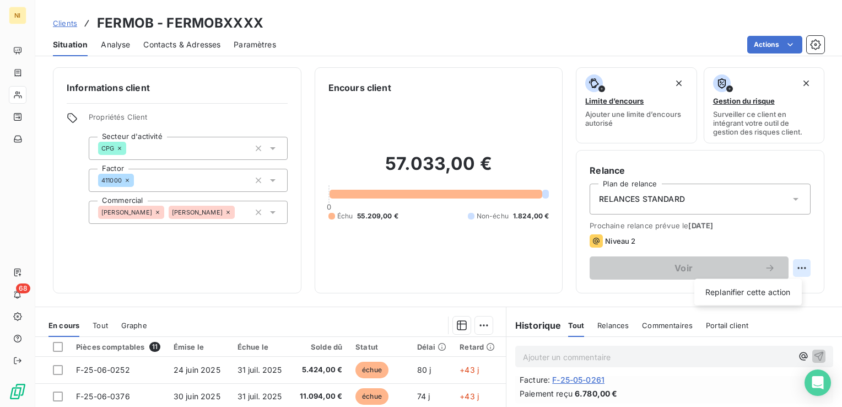
click at [794, 266] on html "NI 68 Clients FERMOB - FERMOBXXXX Situation Analyse Contacts & Adresses Paramèt…" at bounding box center [421, 203] width 842 height 407
click at [746, 295] on div "Replanifier cette action" at bounding box center [748, 292] width 99 height 18
select select "8"
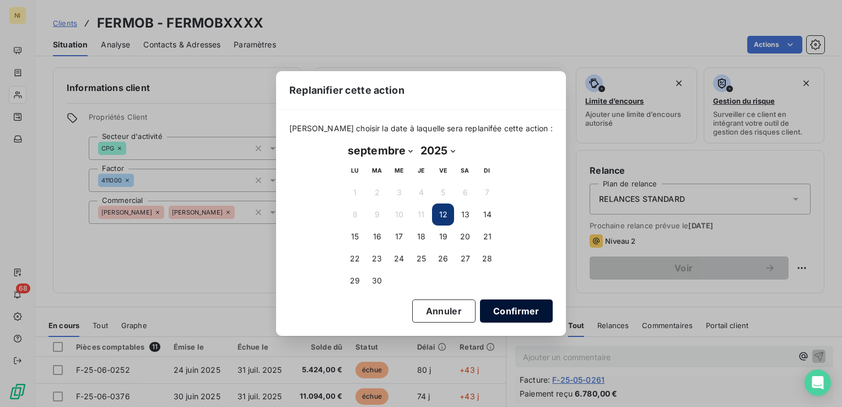
click at [496, 317] on button "Confirmer" at bounding box center [516, 310] width 73 height 23
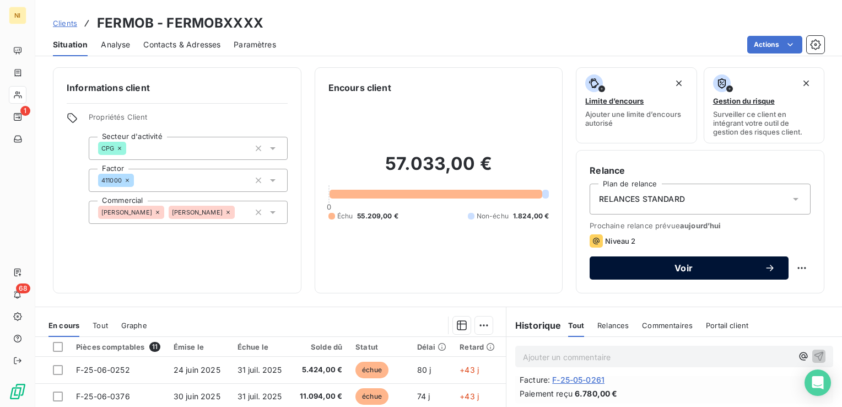
click at [652, 262] on div "Voir" at bounding box center [689, 267] width 172 height 11
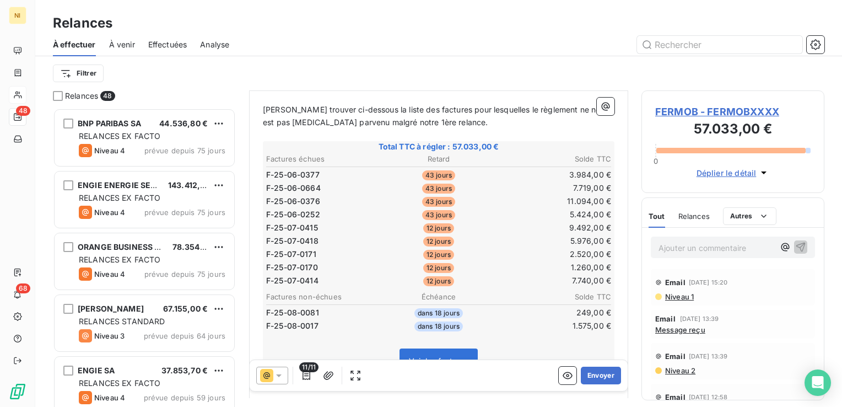
scroll to position [165, 0]
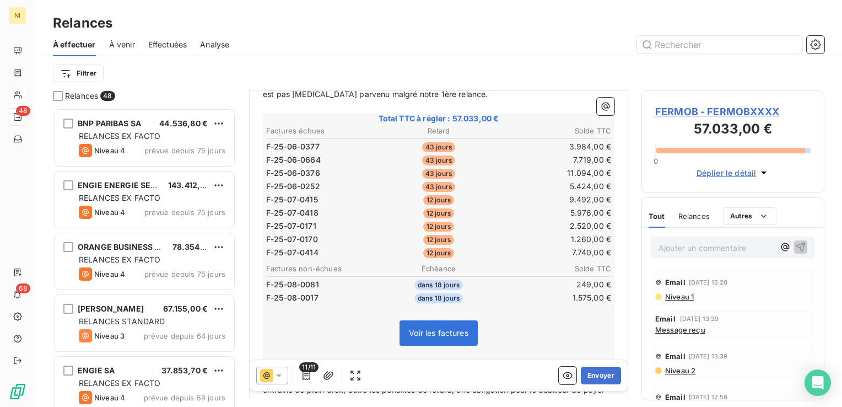
click at [284, 371] on div at bounding box center [272, 375] width 32 height 18
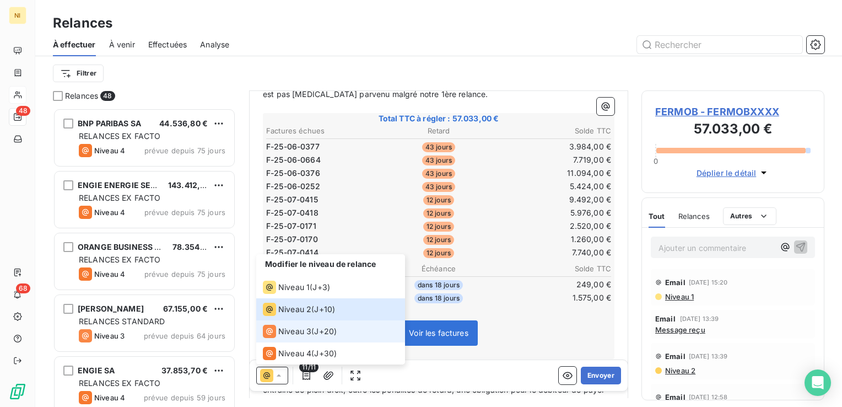
click at [290, 325] on div "Niveau 3" at bounding box center [287, 331] width 48 height 13
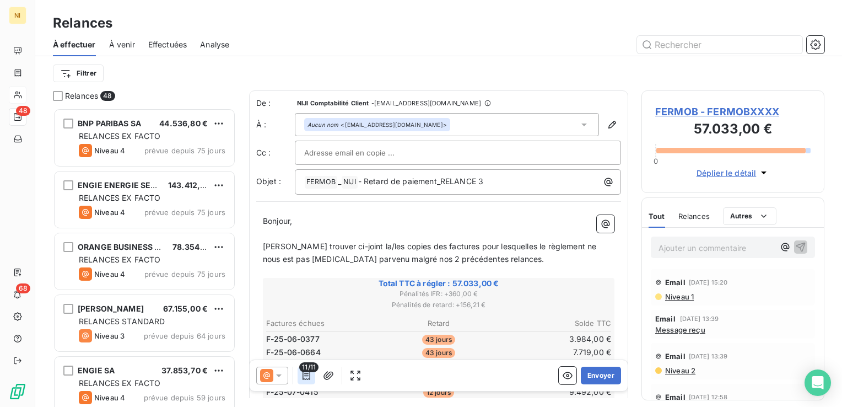
click at [309, 375] on icon "button" at bounding box center [306, 375] width 11 height 11
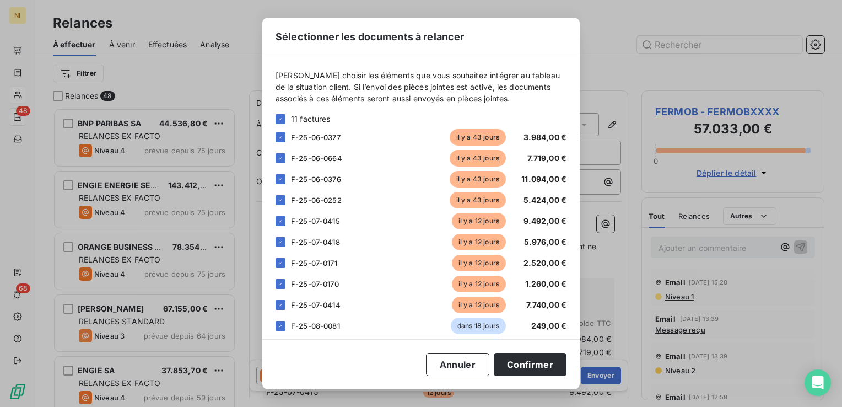
click at [277, 113] on div "11 factures" at bounding box center [420, 119] width 291 height 12
click at [278, 138] on icon at bounding box center [280, 137] width 7 height 7
click at [277, 107] on div "[PERSON_NAME] choisir les éléments que vous souhaitez intégrer au tableau de la…" at bounding box center [420, 211] width 291 height 285
click at [273, 120] on div "[PERSON_NAME] choisir les éléments que vous souhaitez intégrer au tableau de la…" at bounding box center [420, 197] width 317 height 283
click at [279, 118] on icon at bounding box center [280, 119] width 7 height 7
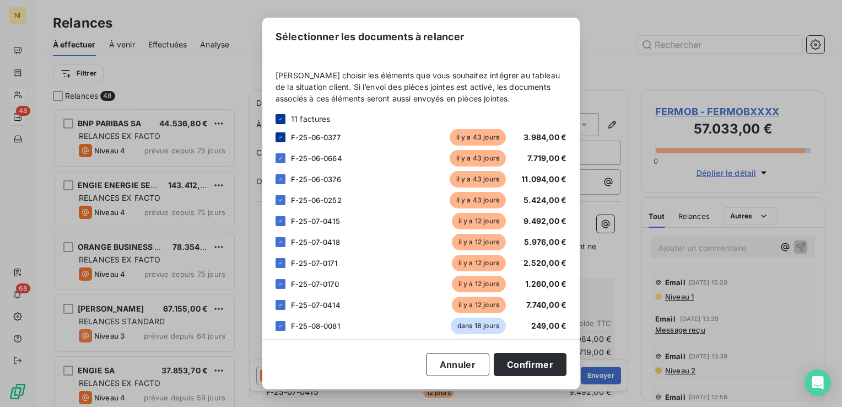
click at [279, 118] on icon at bounding box center [280, 119] width 7 height 7
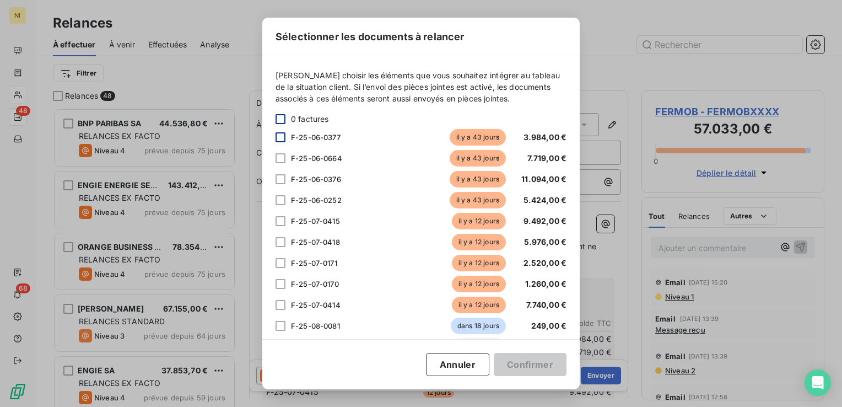
click at [280, 133] on div at bounding box center [280, 137] width 10 height 10
click at [279, 155] on div at bounding box center [280, 158] width 10 height 10
click at [280, 177] on div at bounding box center [280, 179] width 10 height 10
click at [283, 199] on div at bounding box center [280, 200] width 10 height 10
click at [517, 368] on button "Confirmer" at bounding box center [530, 364] width 73 height 23
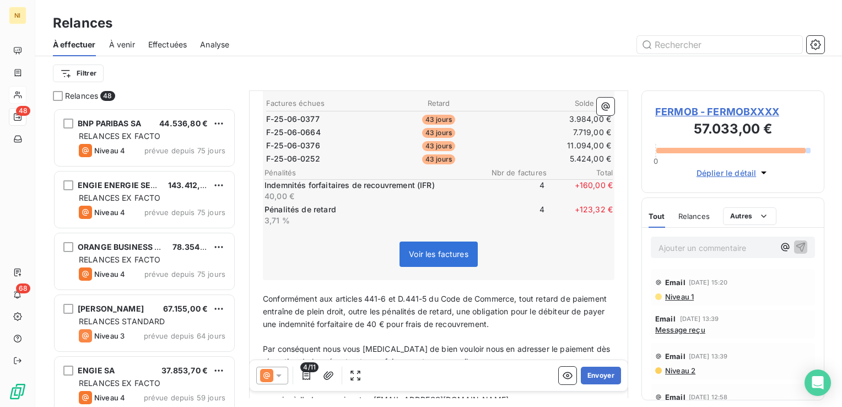
scroll to position [220, 0]
click at [586, 375] on button "Envoyer" at bounding box center [601, 375] width 40 height 18
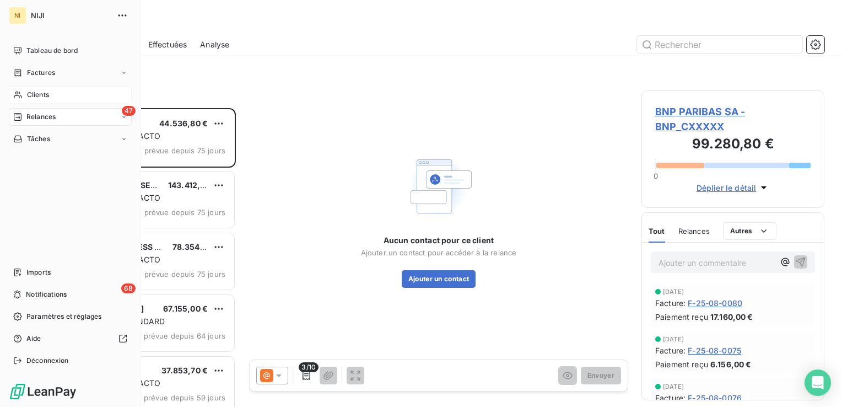
click at [34, 115] on span "Relances" at bounding box center [40, 117] width 29 height 10
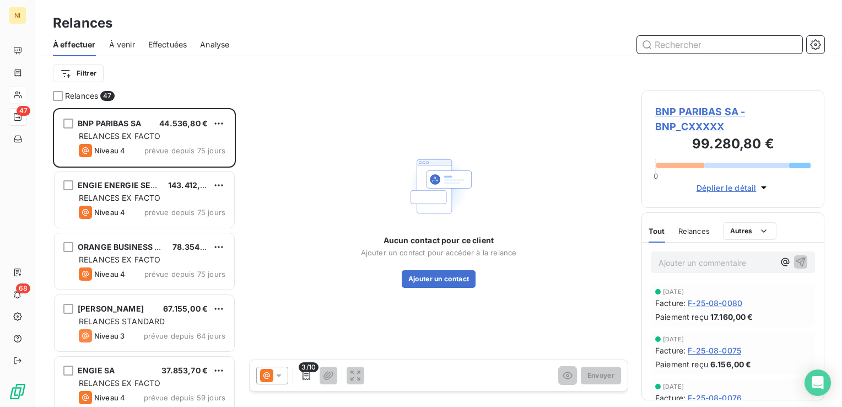
click at [708, 45] on input "text" at bounding box center [719, 45] width 165 height 18
paste input "IKKS GROUP"
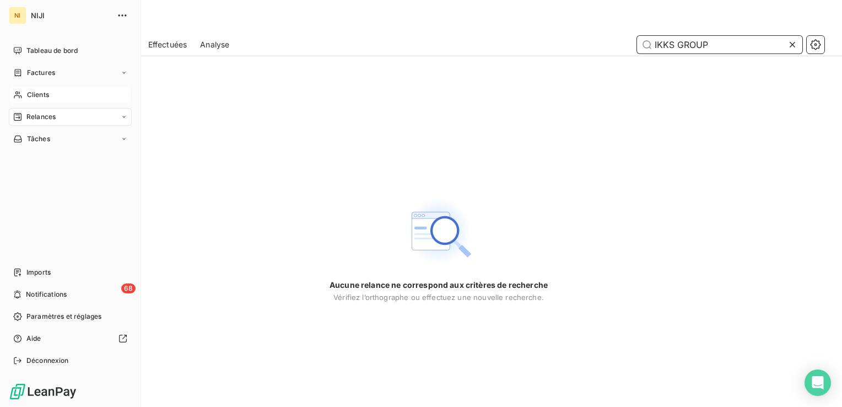
type input "IKKS GROUP"
click at [46, 95] on span "Clients" at bounding box center [38, 95] width 22 height 10
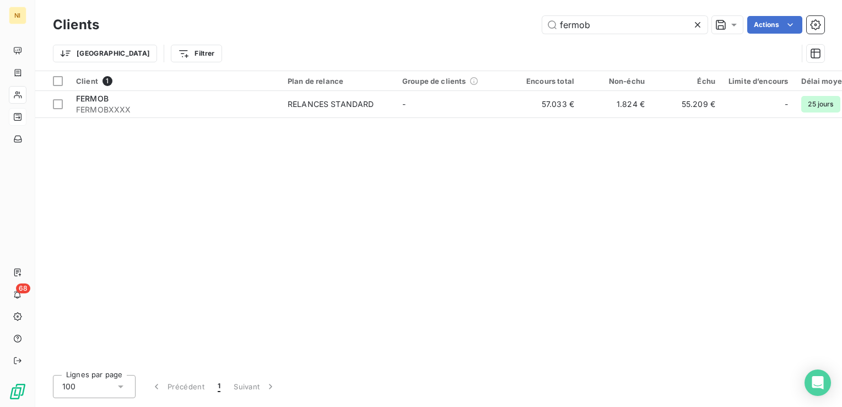
click at [695, 23] on icon at bounding box center [698, 25] width 6 height 6
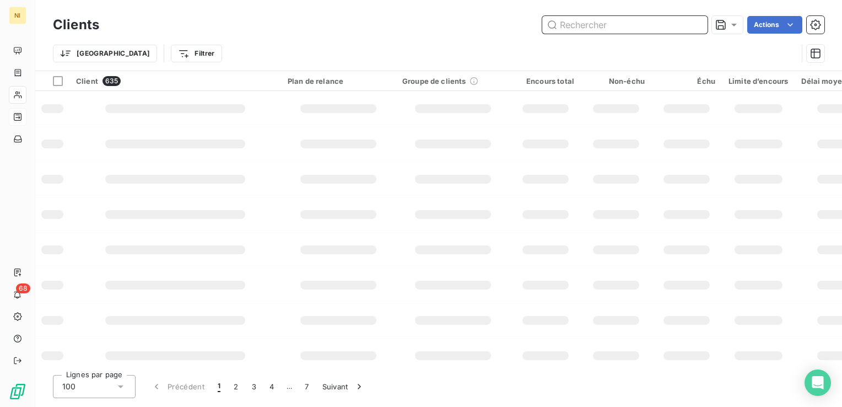
click at [636, 21] on input "text" at bounding box center [624, 25] width 165 height 18
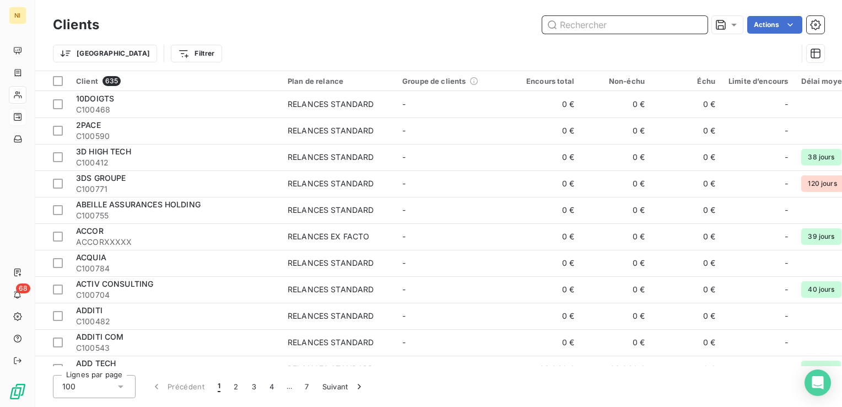
paste input "IKKS GROUP"
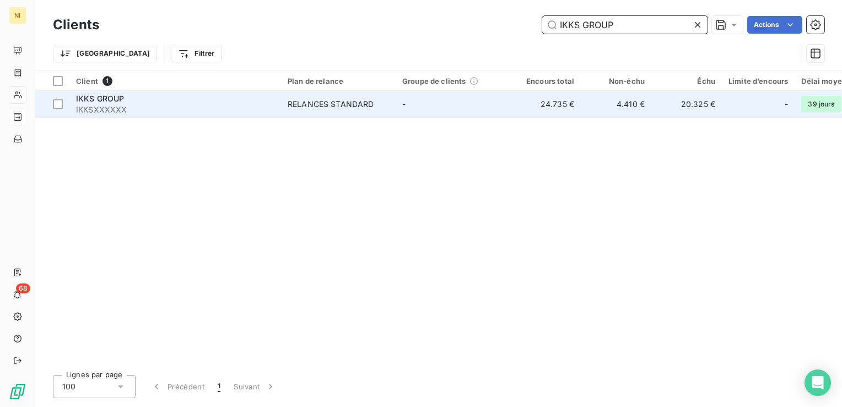
type input "IKKS GROUP"
click at [226, 98] on div "IKKS GROUP" at bounding box center [175, 98] width 198 height 11
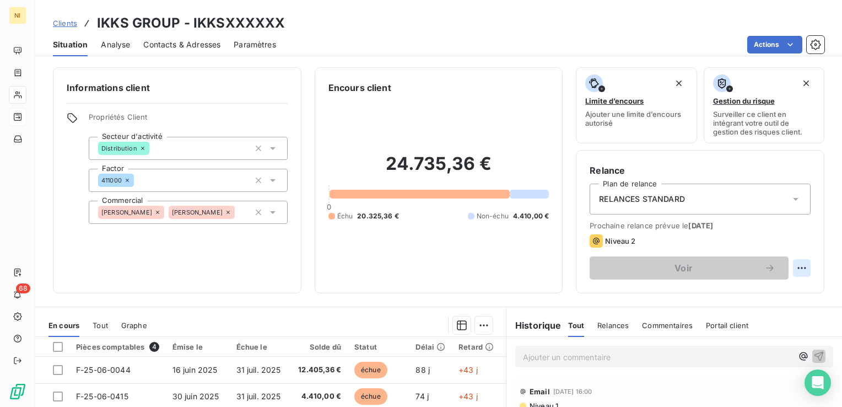
click at [799, 263] on html "NI 68 Clients IKKS GROUP - IKKSXXXXXX Situation Analyse Contacts & Adresses Par…" at bounding box center [421, 203] width 842 height 407
click at [725, 291] on div "Replanifier cette action" at bounding box center [748, 292] width 99 height 18
select select "8"
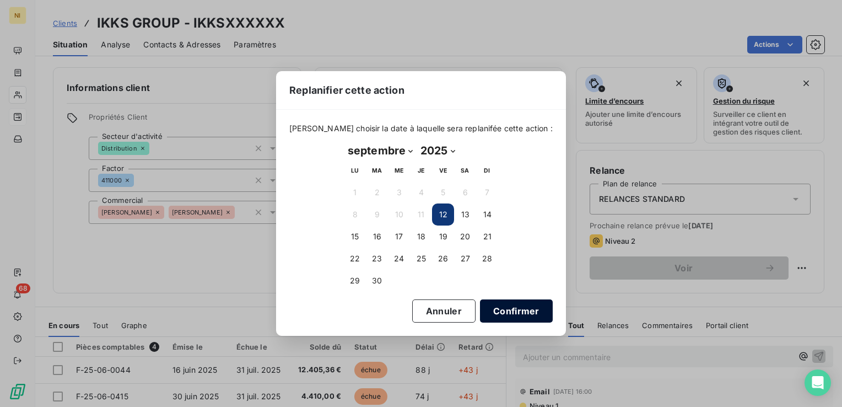
click at [488, 311] on button "Confirmer" at bounding box center [516, 310] width 73 height 23
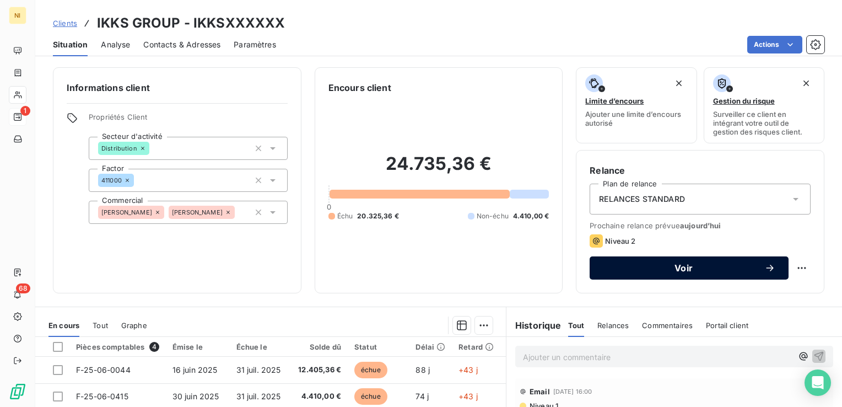
click at [688, 264] on span "Voir" at bounding box center [683, 267] width 161 height 9
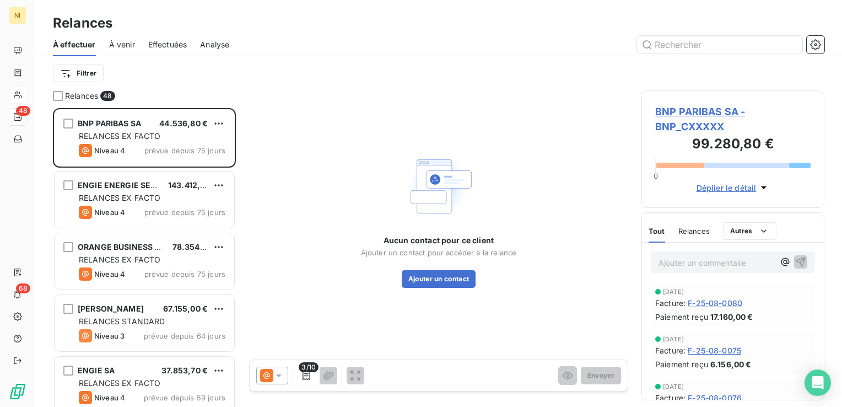
scroll to position [290, 174]
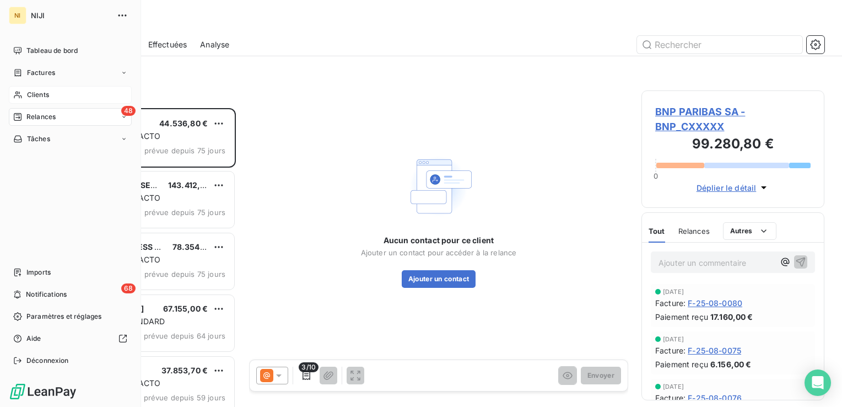
click at [33, 115] on span "Relances" at bounding box center [40, 117] width 29 height 10
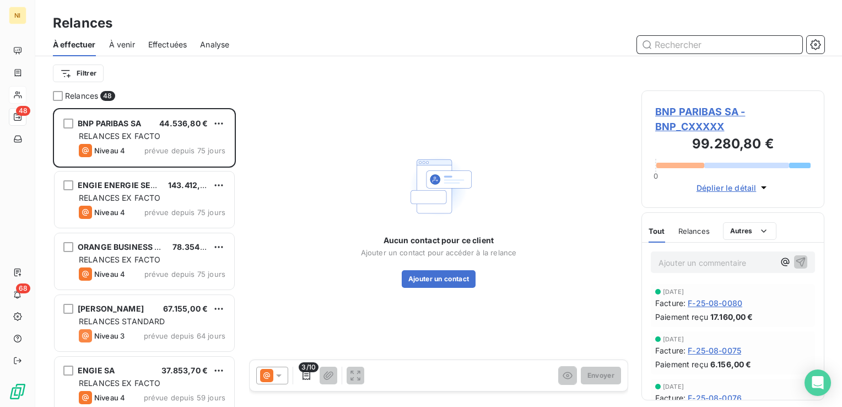
click at [713, 45] on input "text" at bounding box center [719, 45] width 165 height 18
paste input "IKKS GROUP"
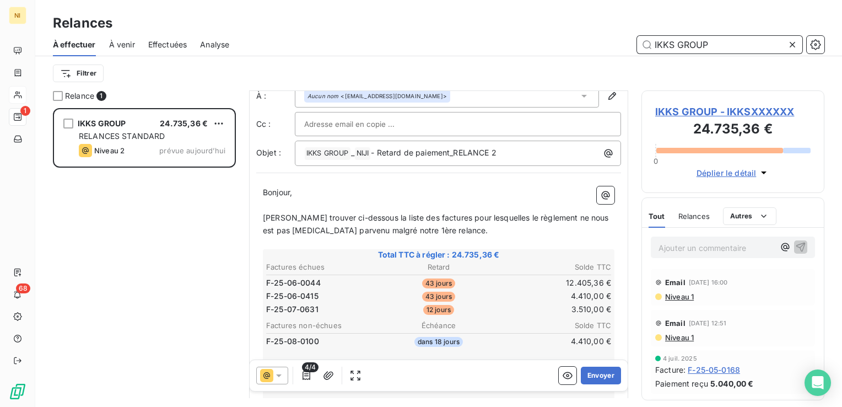
scroll to position [55, 0]
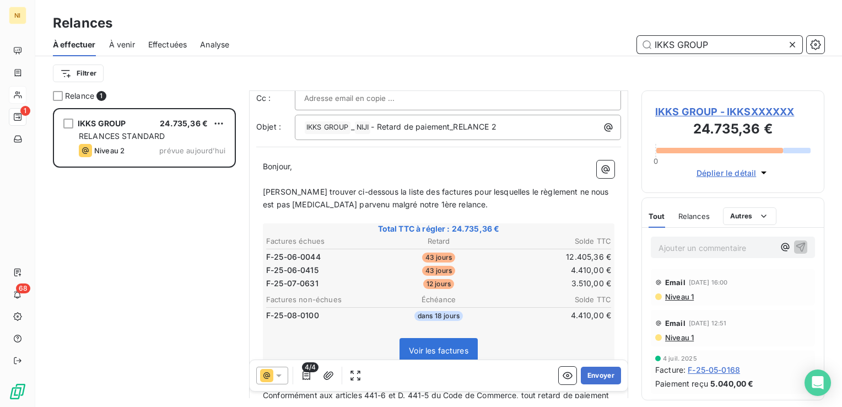
type input "IKKS GROUP"
click at [280, 374] on icon at bounding box center [278, 375] width 11 height 11
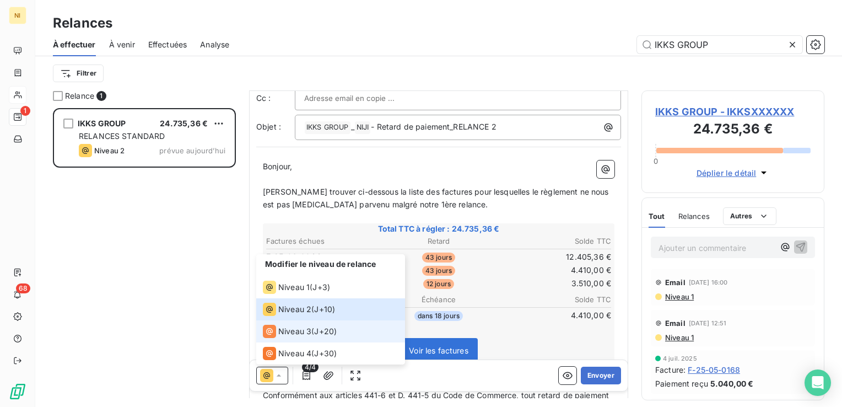
click at [281, 323] on li "Niveau 3 ( J+20 )" at bounding box center [330, 331] width 149 height 22
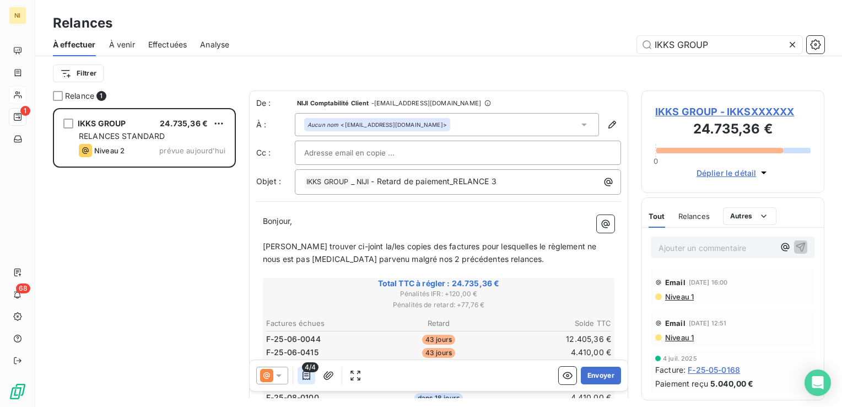
click at [306, 374] on icon "button" at bounding box center [306, 375] width 8 height 9
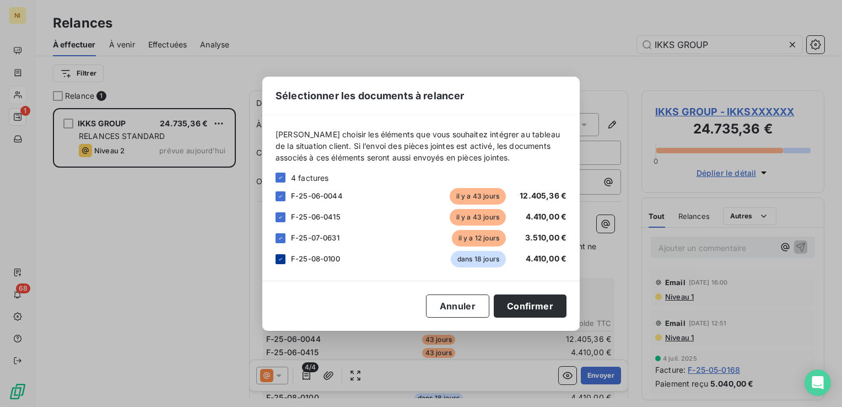
click at [283, 259] on icon at bounding box center [280, 259] width 7 height 7
click at [285, 239] on div "F-25-07-0631 [DATE] 3.510,00 €" at bounding box center [420, 238] width 291 height 17
click at [282, 239] on icon at bounding box center [280, 238] width 7 height 7
click at [527, 305] on button "Confirmer" at bounding box center [530, 305] width 73 height 23
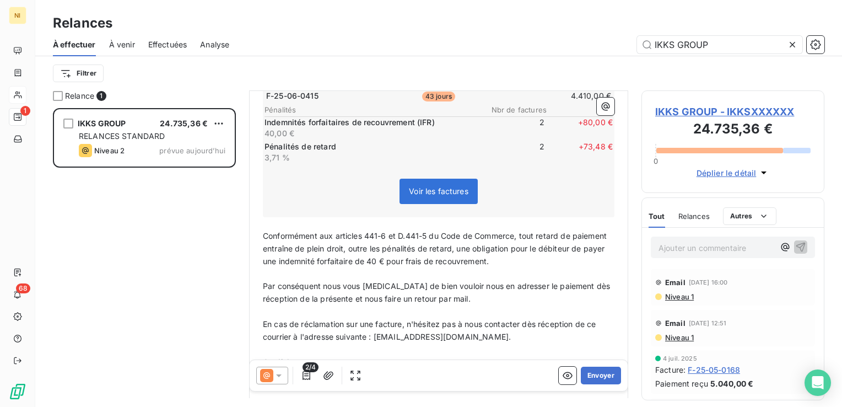
scroll to position [275, 0]
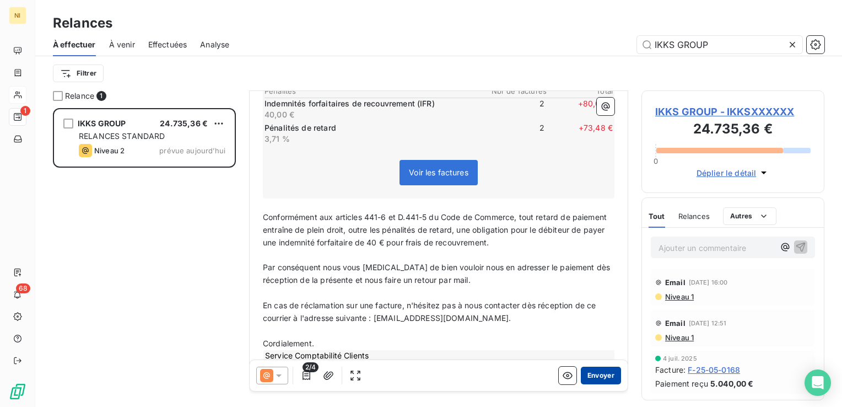
click at [593, 370] on button "Envoyer" at bounding box center [601, 375] width 40 height 18
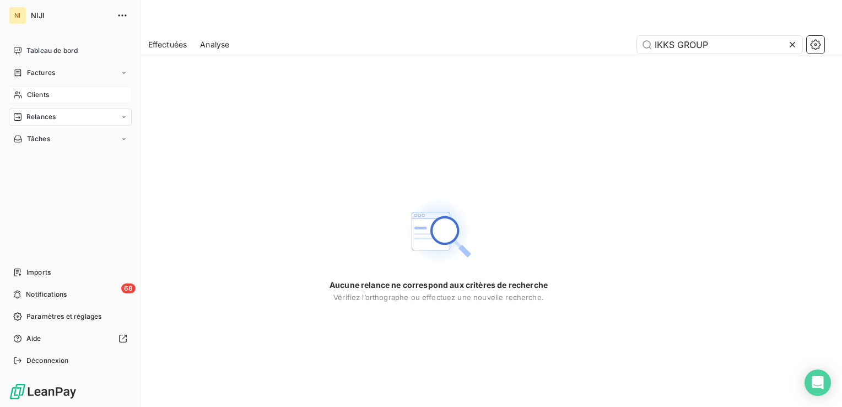
click at [35, 116] on span "Relances" at bounding box center [40, 117] width 29 height 10
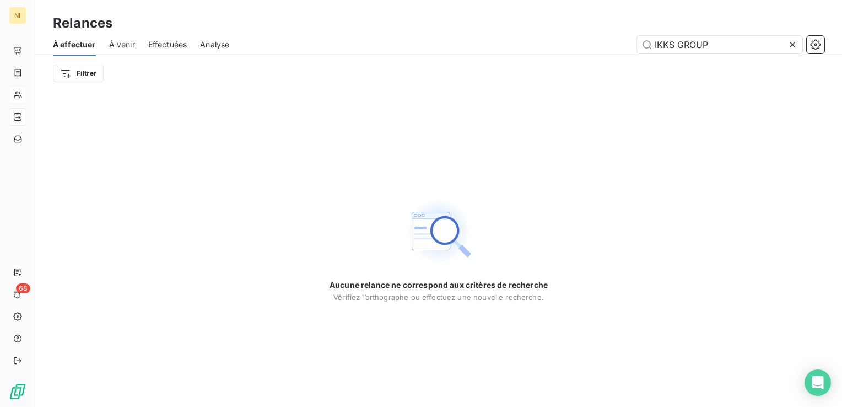
click at [792, 39] on icon at bounding box center [792, 44] width 11 height 11
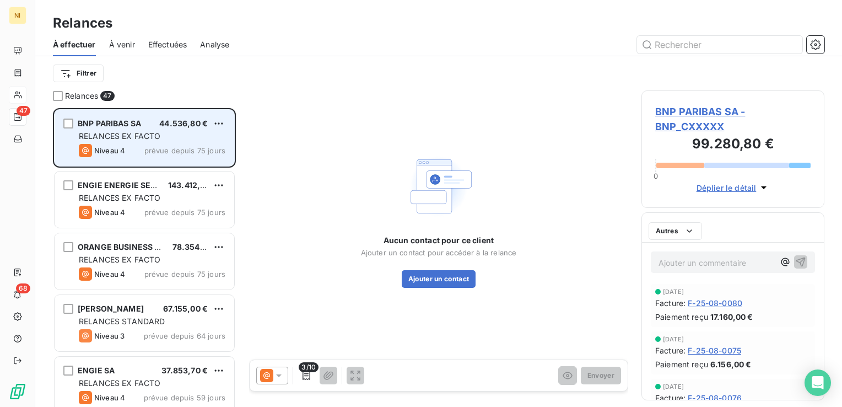
scroll to position [290, 174]
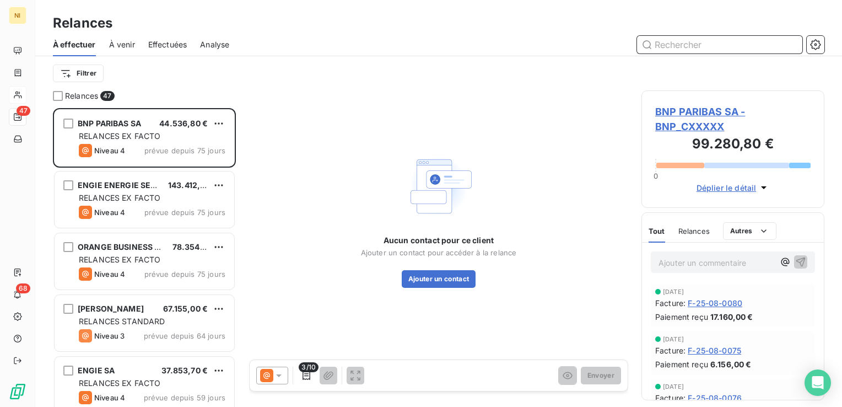
click at [738, 47] on input "text" at bounding box center [719, 45] width 165 height 18
paste input "GROUPE KARAVEL"
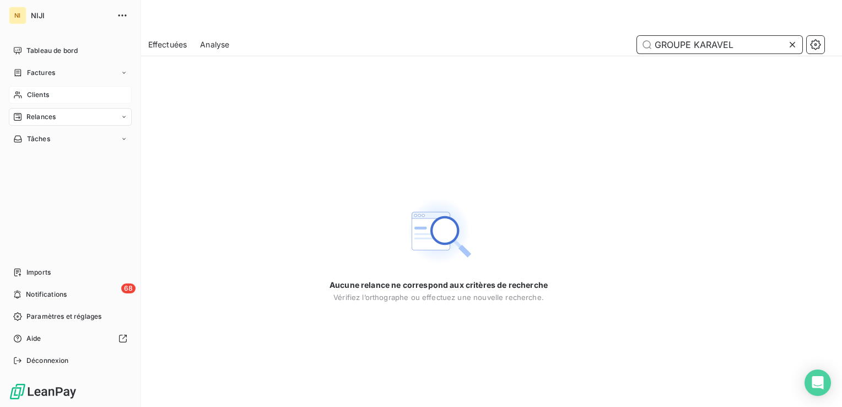
type input "GROUPE KARAVEL"
click at [47, 98] on span "Clients" at bounding box center [38, 95] width 22 height 10
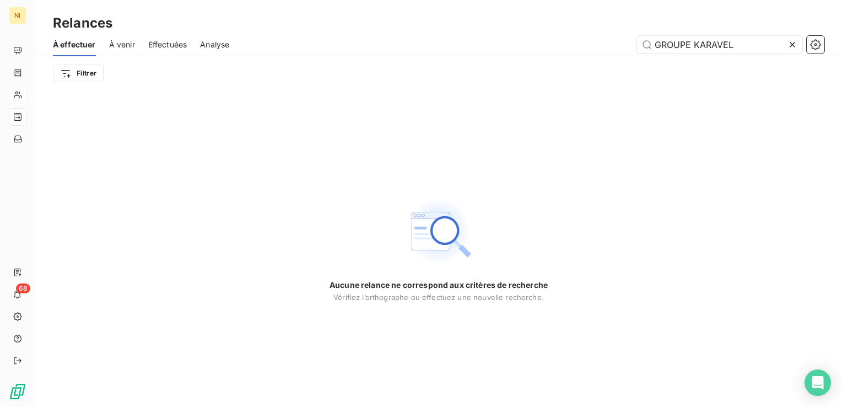
click at [793, 43] on icon at bounding box center [792, 45] width 6 height 6
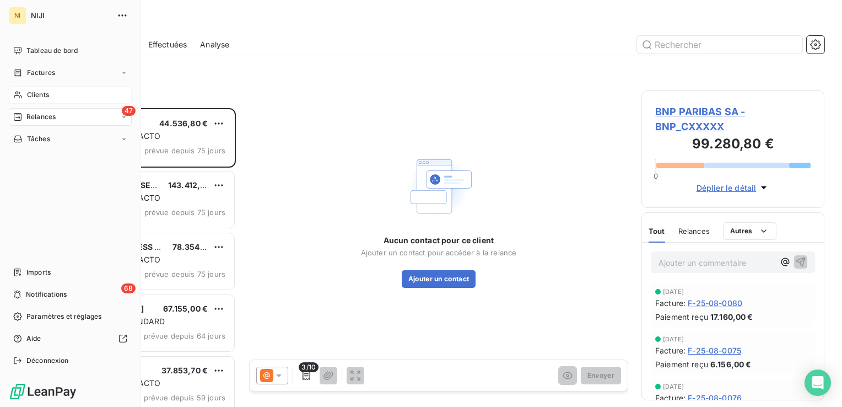
scroll to position [290, 174]
click at [19, 91] on icon at bounding box center [18, 94] width 8 height 7
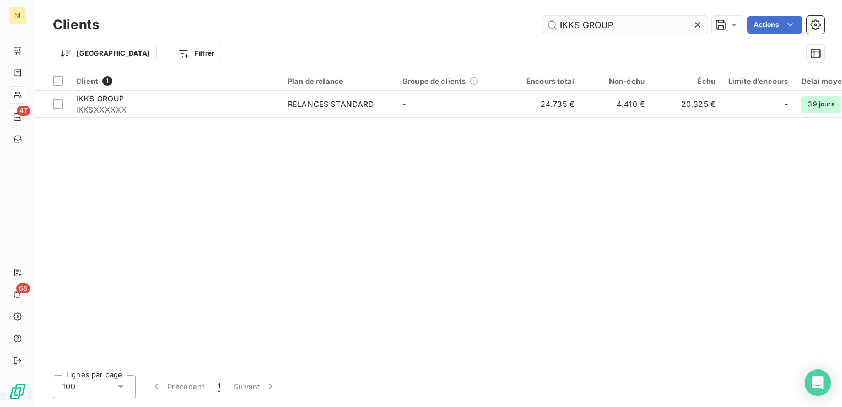
drag, startPoint x: 697, startPoint y: 22, endPoint x: 636, endPoint y: 30, distance: 61.1
click at [697, 23] on icon at bounding box center [697, 24] width 11 height 11
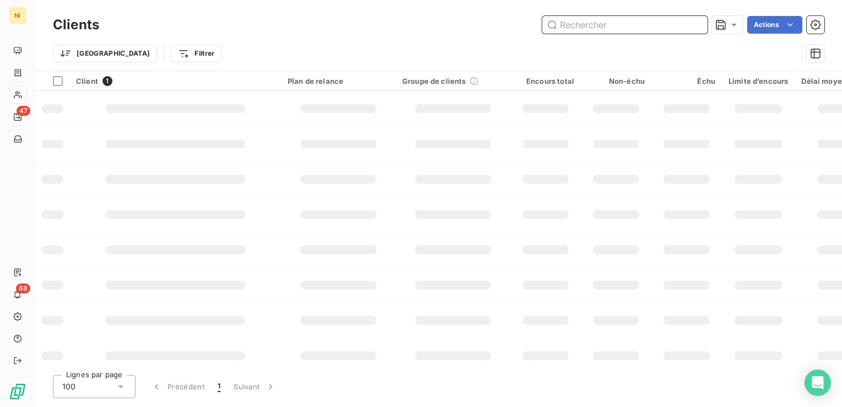
click at [628, 30] on input "text" at bounding box center [624, 25] width 165 height 18
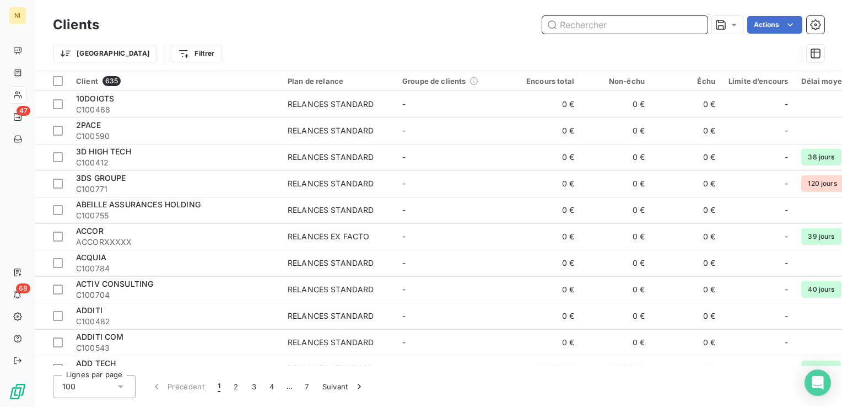
paste input "GROUPE KARAVEL"
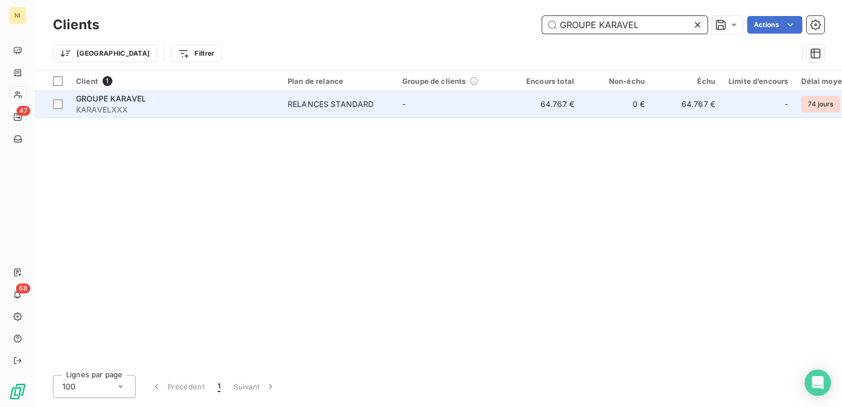
type input "GROUPE KARAVEL"
click at [276, 103] on td "GROUPE KARAVEL KARAVELXXX" at bounding box center [175, 104] width 212 height 26
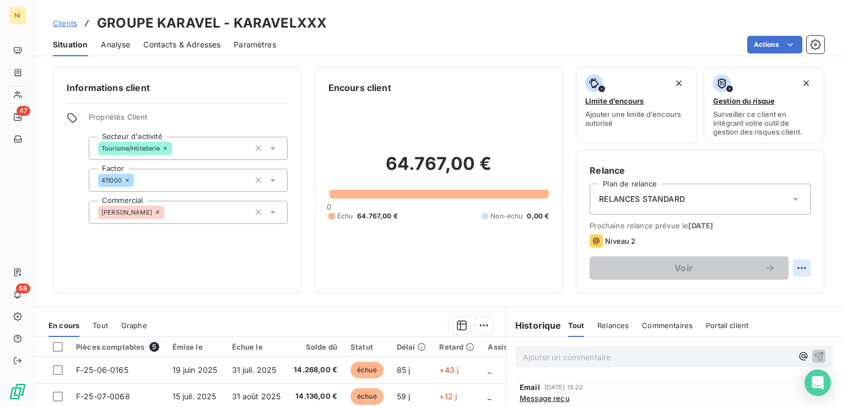
click at [794, 262] on html "NI 47 68 Clients GROUPE KARAVEL - KARAVELXXX Situation Analyse Contacts & Adres…" at bounding box center [421, 203] width 842 height 407
click at [750, 296] on div "Replanifier cette action" at bounding box center [748, 292] width 99 height 18
select select "8"
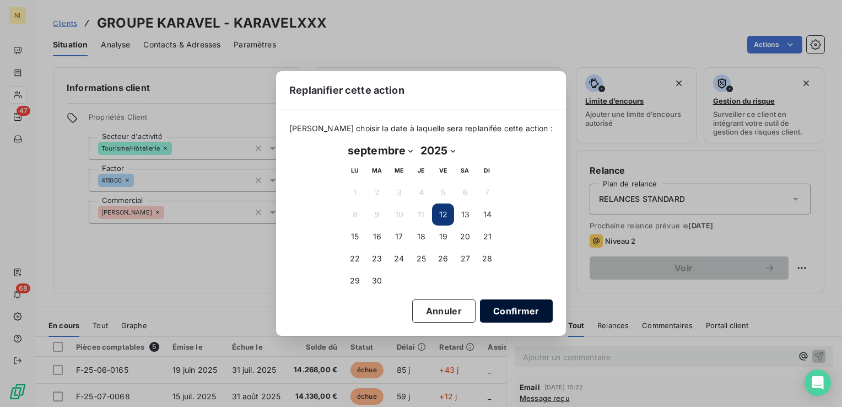
click at [494, 315] on button "Confirmer" at bounding box center [516, 310] width 73 height 23
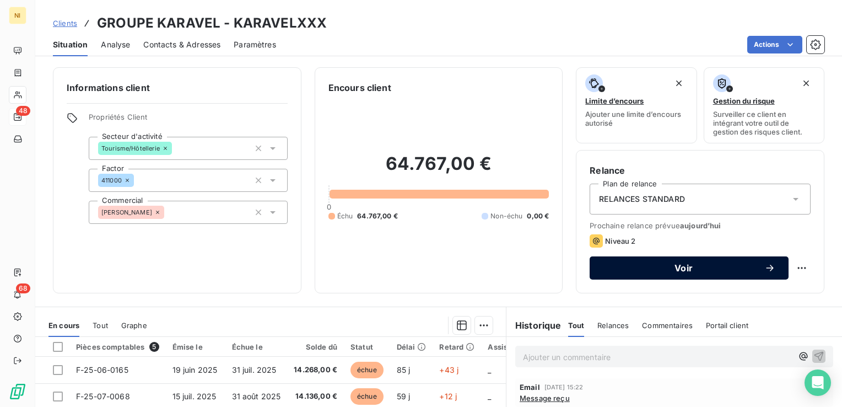
click at [668, 270] on span "Voir" at bounding box center [683, 267] width 161 height 9
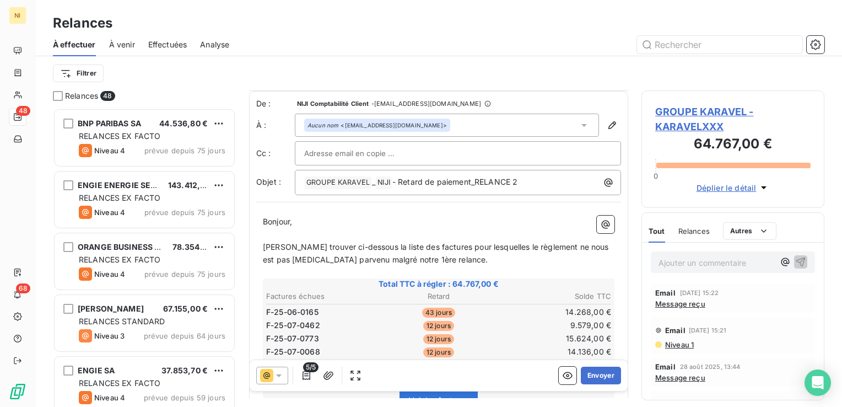
scroll to position [55, 0]
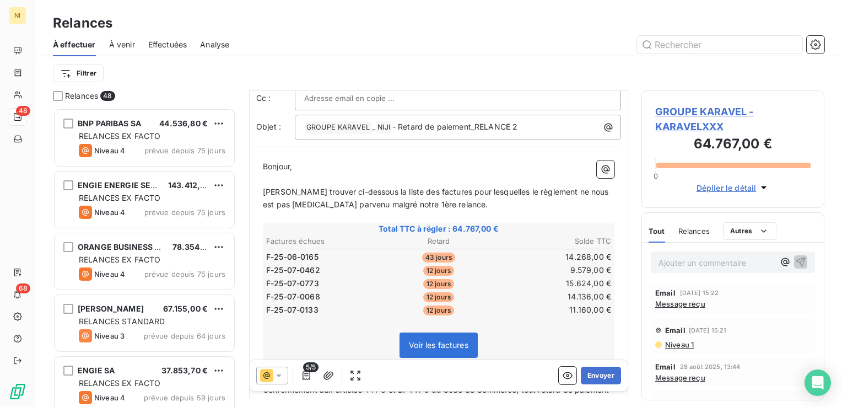
click at [276, 378] on icon at bounding box center [278, 375] width 11 height 11
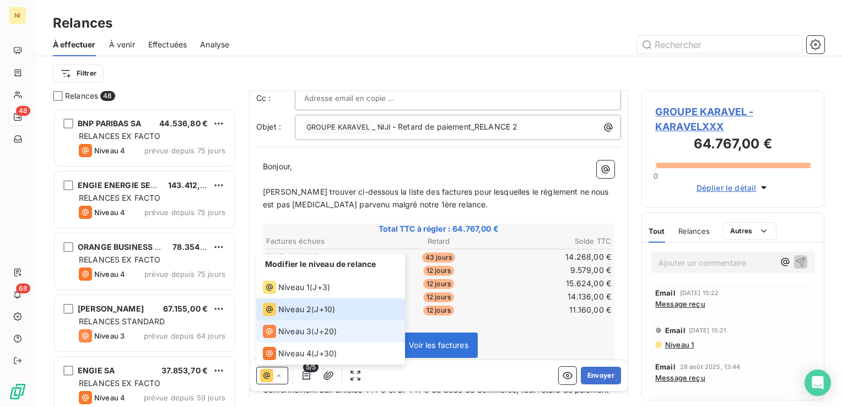
click at [296, 325] on div "Niveau 3" at bounding box center [287, 331] width 48 height 13
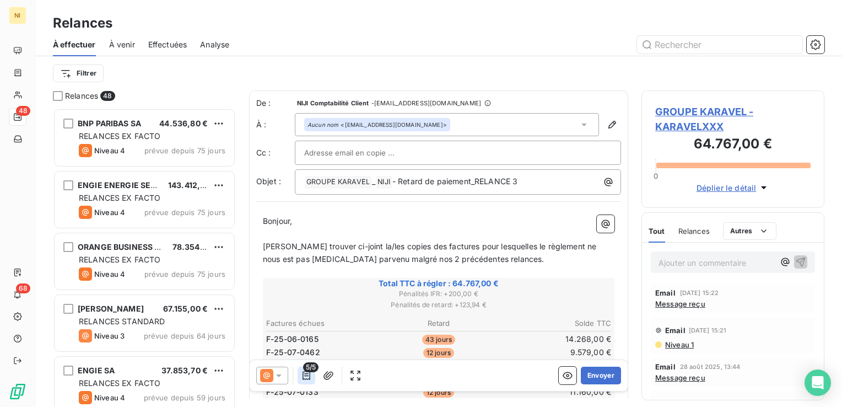
click at [304, 381] on button "button" at bounding box center [307, 375] width 18 height 18
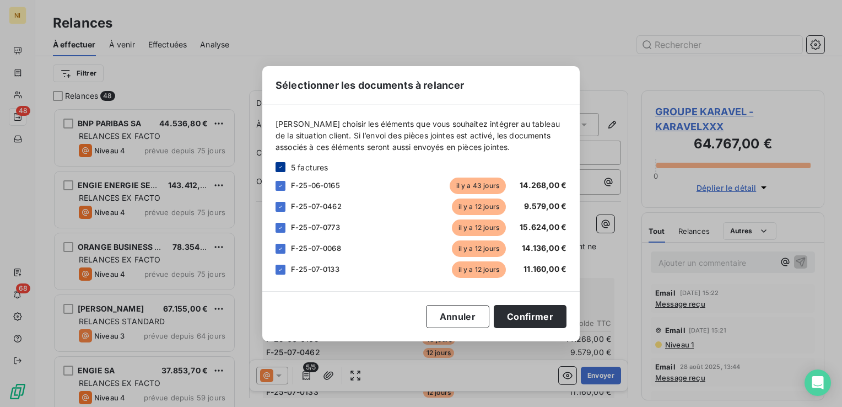
click at [278, 169] on icon at bounding box center [280, 167] width 7 height 7
click at [278, 182] on div at bounding box center [280, 186] width 10 height 10
click at [510, 314] on button "Confirmer" at bounding box center [530, 316] width 73 height 23
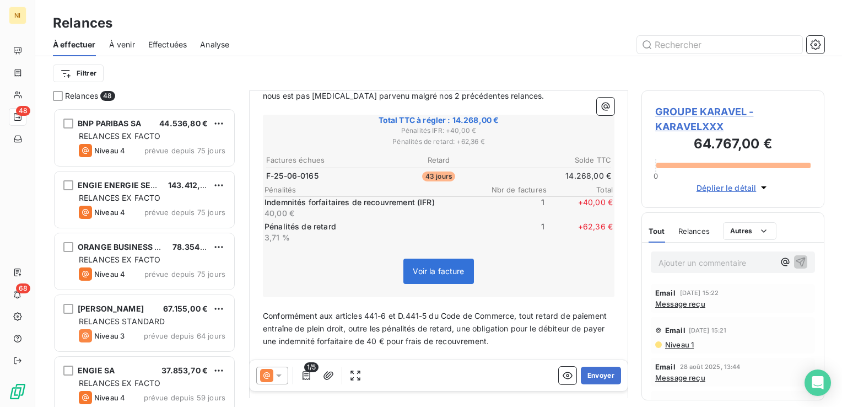
scroll to position [165, 0]
click at [604, 376] on button "Envoyer" at bounding box center [601, 375] width 40 height 18
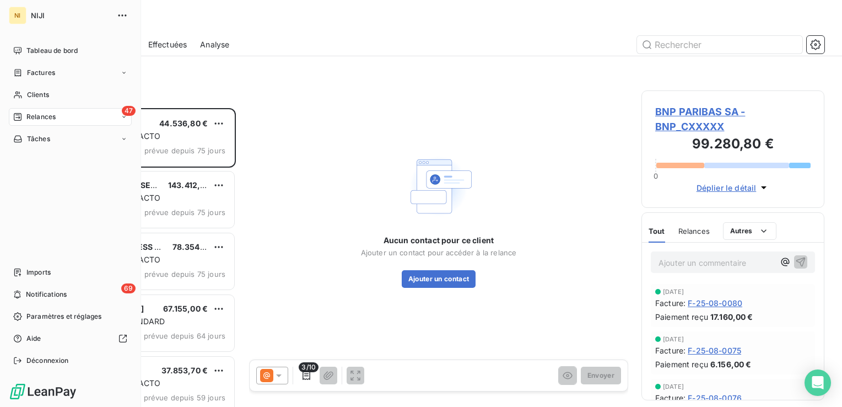
click at [44, 116] on span "Relances" at bounding box center [40, 117] width 29 height 10
click at [55, 117] on span "Relances" at bounding box center [40, 117] width 29 height 10
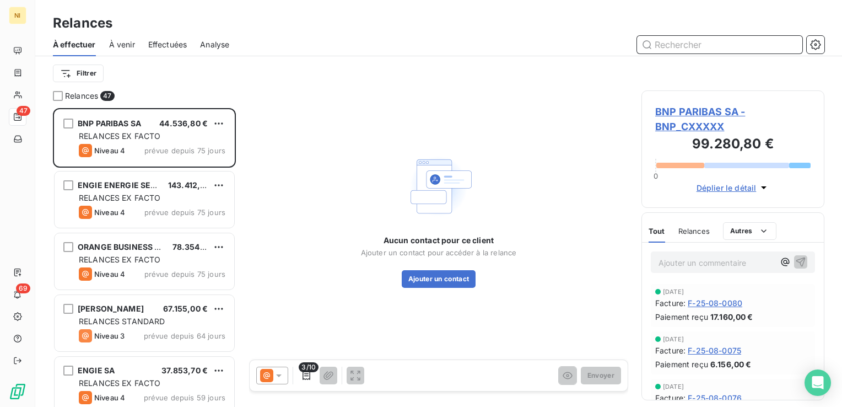
click at [725, 45] on input "text" at bounding box center [719, 45] width 165 height 18
paste input "TOTALENERGIES GLOBAL INFOR TECHNOLOGY SERVICES"
click at [722, 47] on input "TOTALENERGIES GLOBAL INFOR TECHNOLOGY SERVICES" at bounding box center [719, 45] width 165 height 18
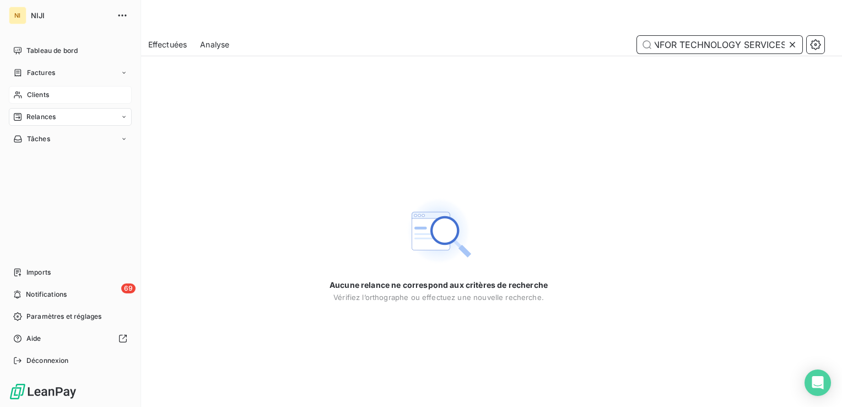
type input "TOTALENERGIES GLOBAL INFOR TECHNOLOGY SERVICES"
click at [25, 90] on div "Clients" at bounding box center [70, 95] width 123 height 18
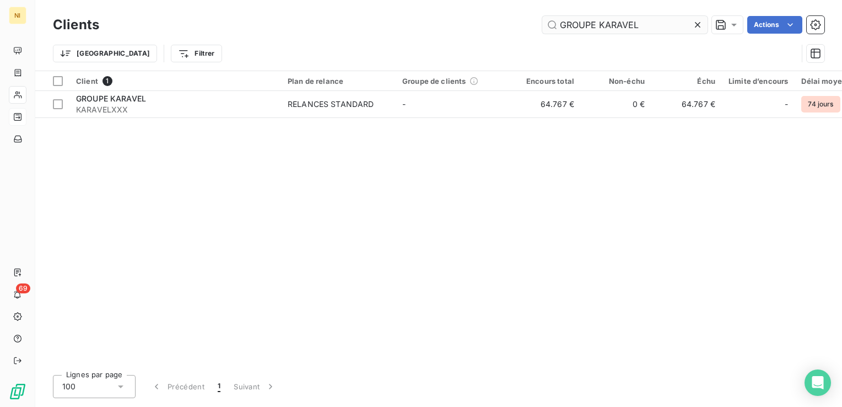
click at [699, 23] on icon at bounding box center [697, 24] width 11 height 11
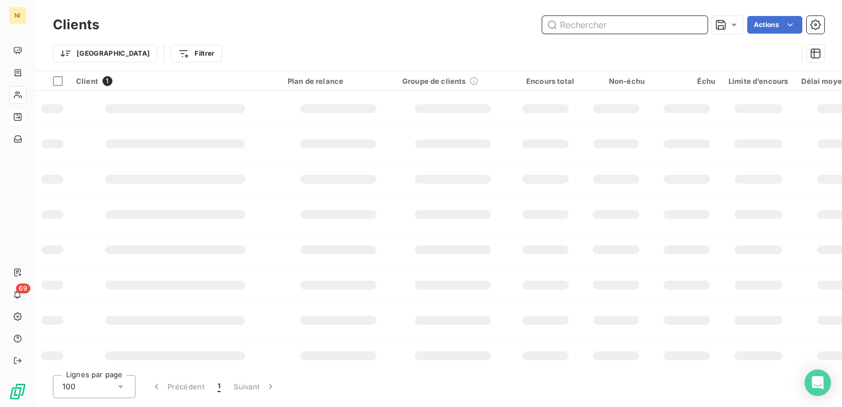
click at [621, 21] on input "text" at bounding box center [624, 25] width 165 height 18
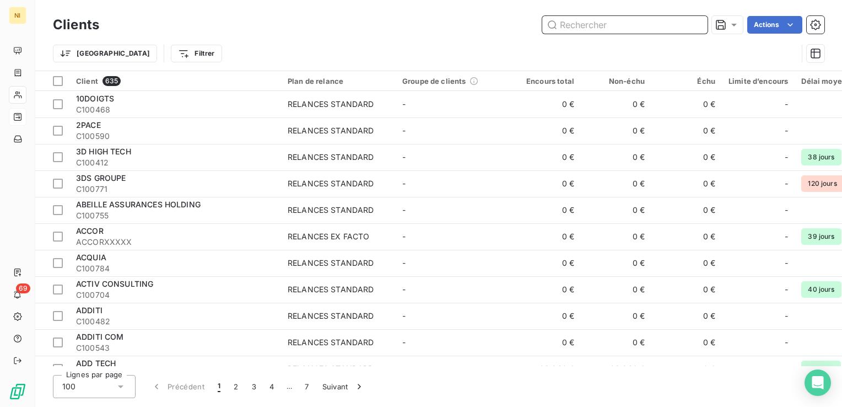
paste input "TOTALENERGIES GLOBAL INFOR TECHNOLOGY SERVICES"
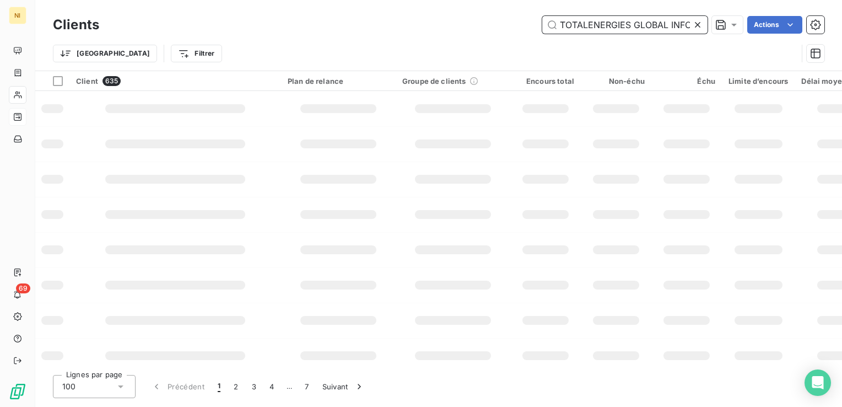
scroll to position [0, 115]
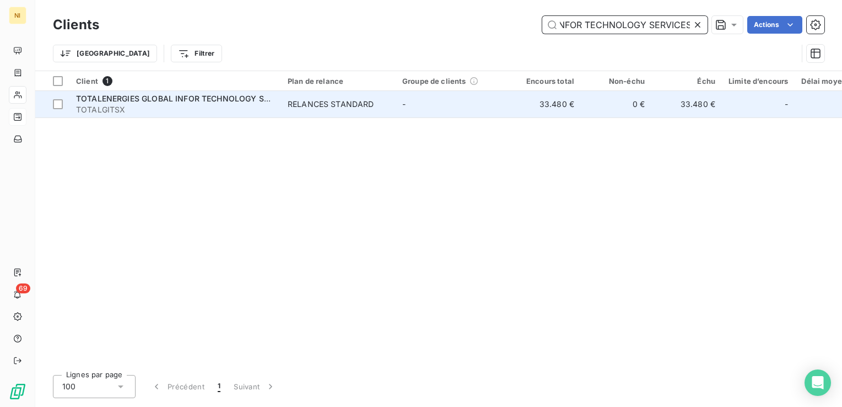
type input "TOTALENERGIES GLOBAL INFOR TECHNOLOGY SERVICES"
click at [156, 99] on span "TOTALENERGIES GLOBAL INFOR TECHNOLOGY SERVICES" at bounding box center [186, 98] width 220 height 9
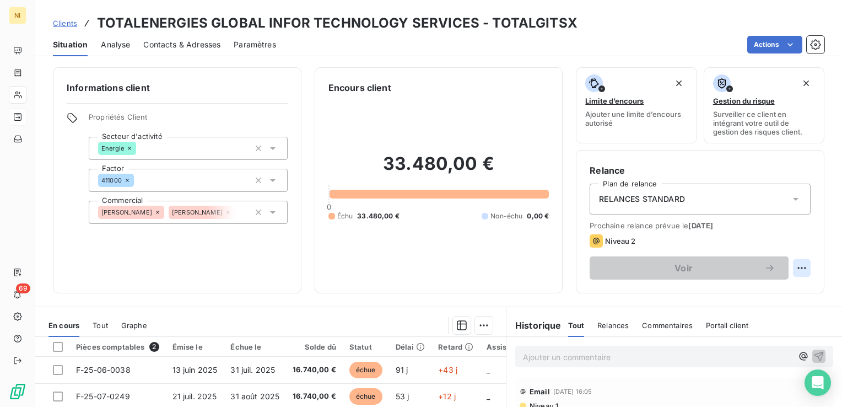
click at [791, 265] on html "NI 69 Clients TOTALENERGIES GLOBAL INFOR TECHNOLOGY SERVICES - TOTALGITSX Situa…" at bounding box center [421, 203] width 842 height 407
click at [726, 295] on div "Replanifier cette action" at bounding box center [748, 292] width 99 height 18
select select "8"
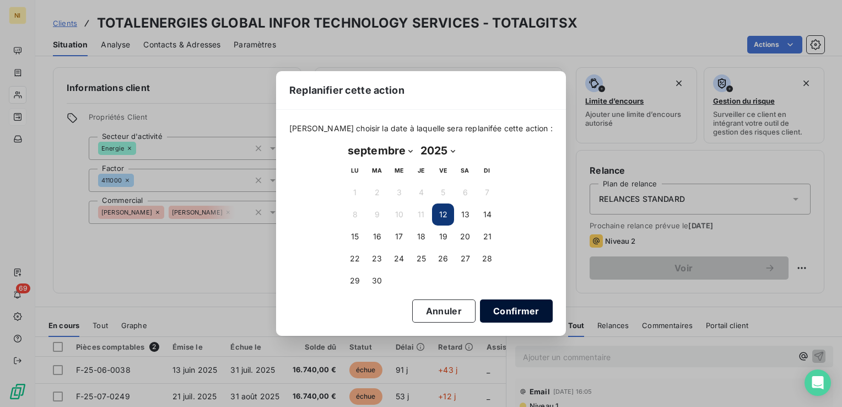
click at [516, 303] on button "Confirmer" at bounding box center [516, 310] width 73 height 23
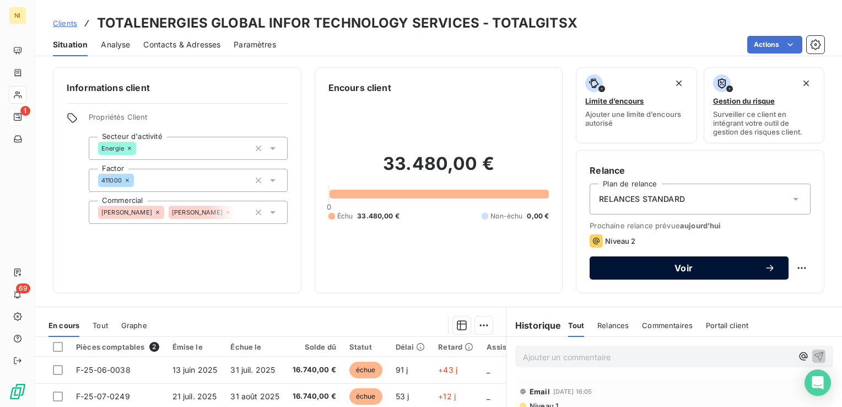
click at [673, 266] on span "Voir" at bounding box center [683, 267] width 161 height 9
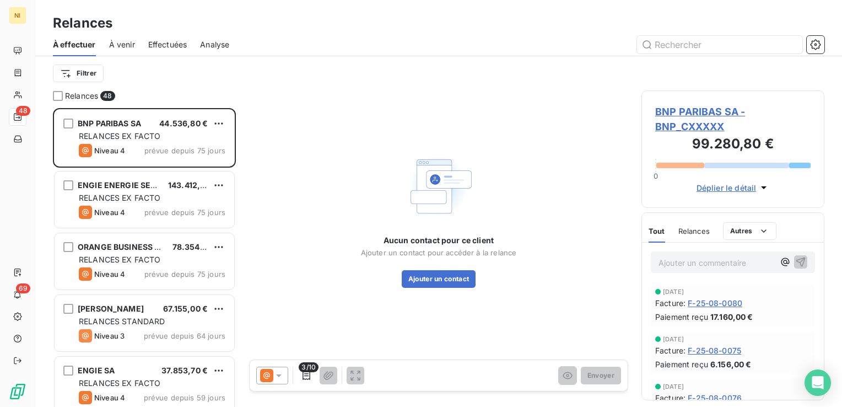
scroll to position [290, 174]
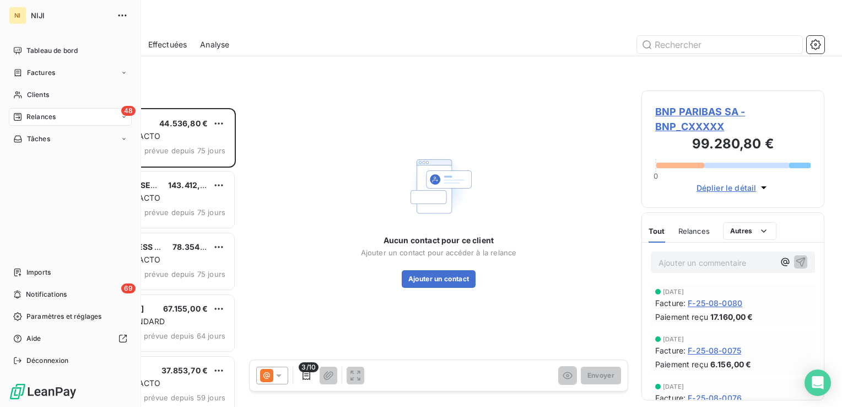
click at [34, 117] on span "Relances" at bounding box center [40, 117] width 29 height 10
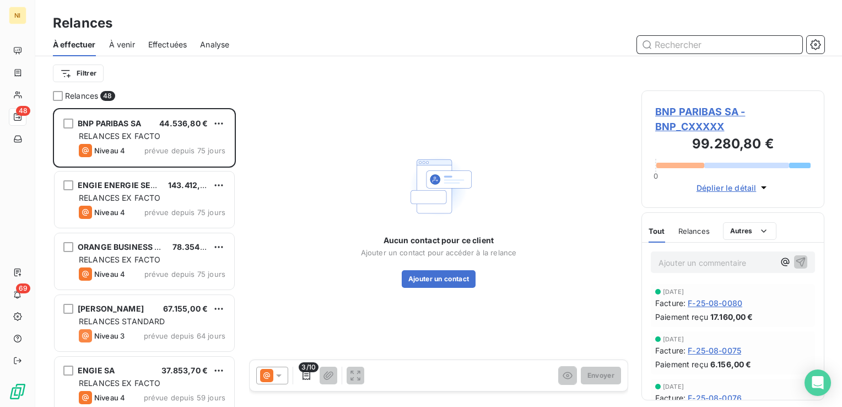
click at [731, 45] on input "text" at bounding box center [719, 45] width 165 height 18
paste input "TOTALENERGIES GLOBAL INFOR TECHNOLOGY SERVICES"
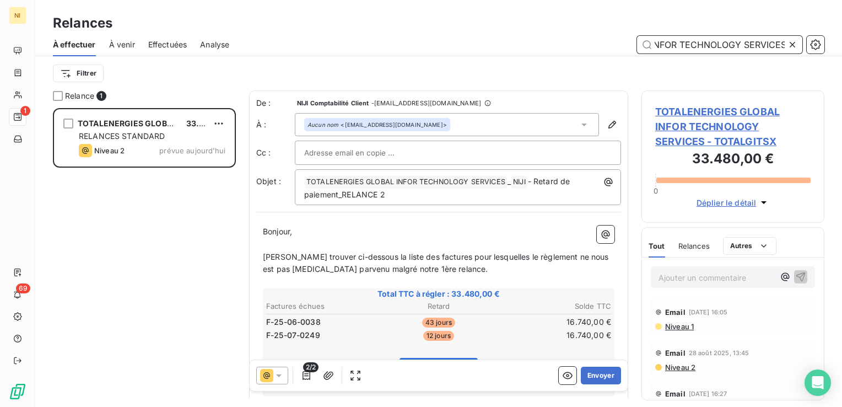
type input "TOTALENERGIES GLOBAL INFOR TECHNOLOGY SERVICES"
click at [280, 375] on icon at bounding box center [279, 375] width 6 height 3
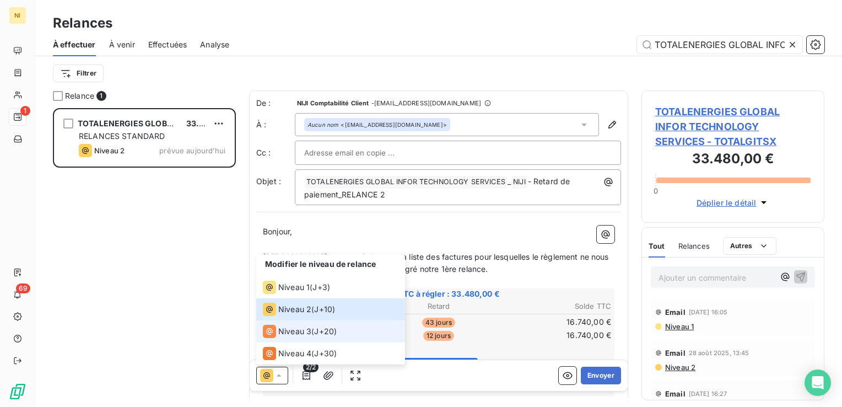
click at [289, 331] on span "Niveau 3" at bounding box center [294, 331] width 33 height 11
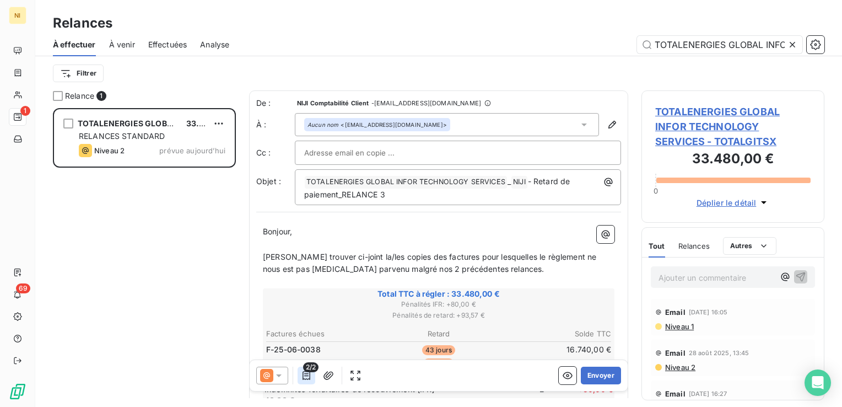
click at [304, 375] on icon "button" at bounding box center [306, 375] width 11 height 11
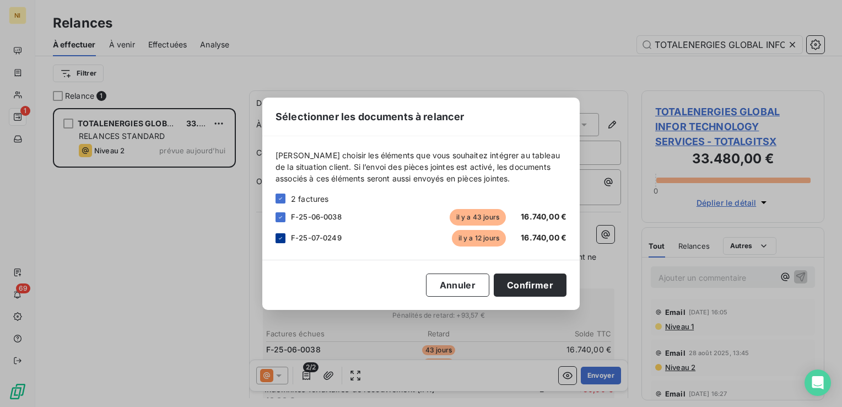
click at [281, 235] on icon at bounding box center [280, 238] width 7 height 7
click at [526, 283] on button "Confirmer" at bounding box center [530, 284] width 73 height 23
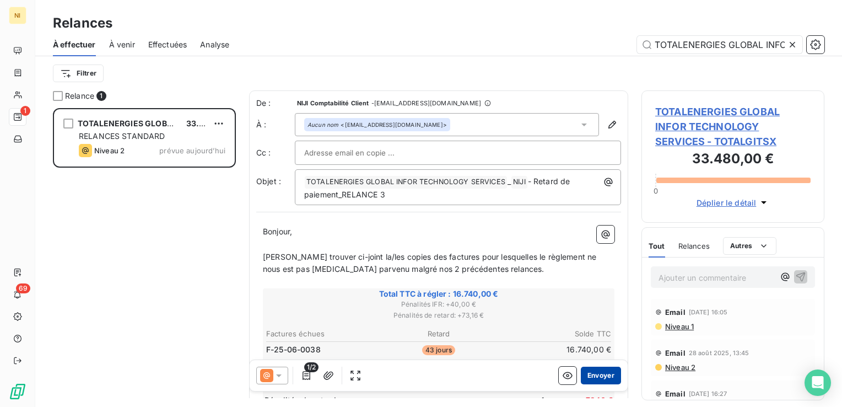
click at [593, 376] on button "Envoyer" at bounding box center [601, 375] width 40 height 18
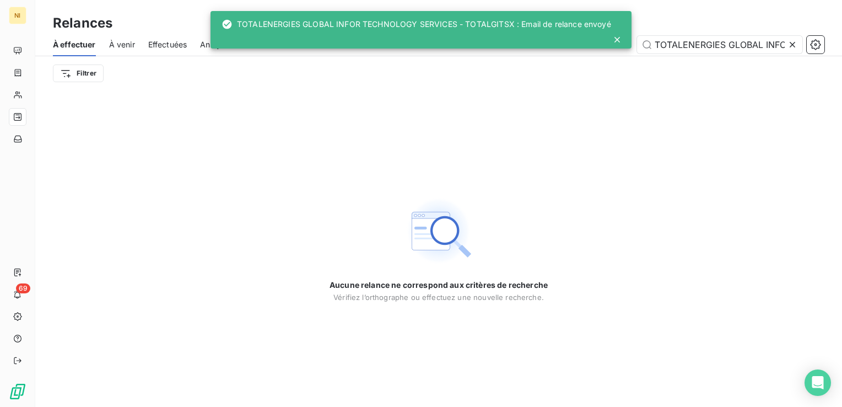
click at [164, 266] on div "Aucune relance ne correspond aux critères de recherche [PERSON_NAME] l’orthogra…" at bounding box center [438, 248] width 807 height 316
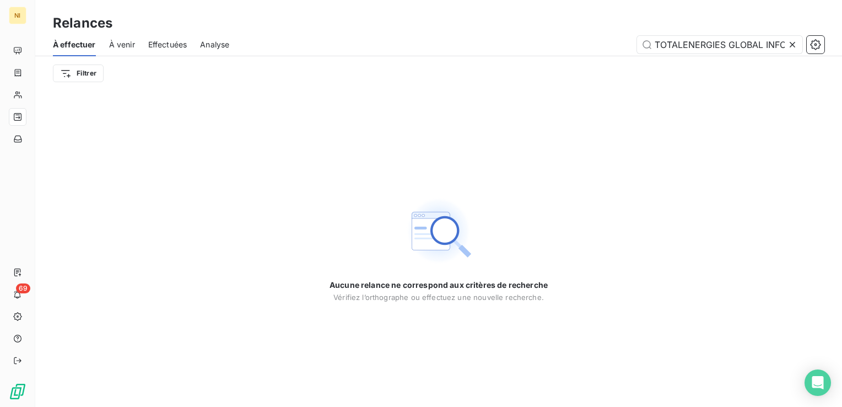
click at [790, 43] on icon at bounding box center [792, 44] width 11 height 11
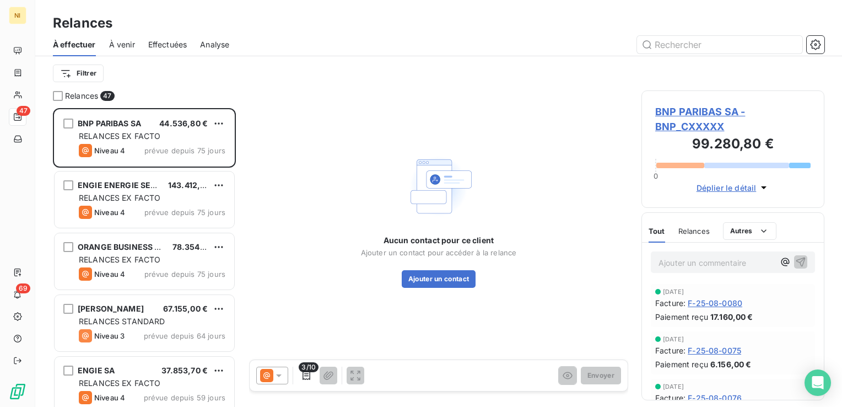
scroll to position [290, 174]
